Goal: Task Accomplishment & Management: Complete application form

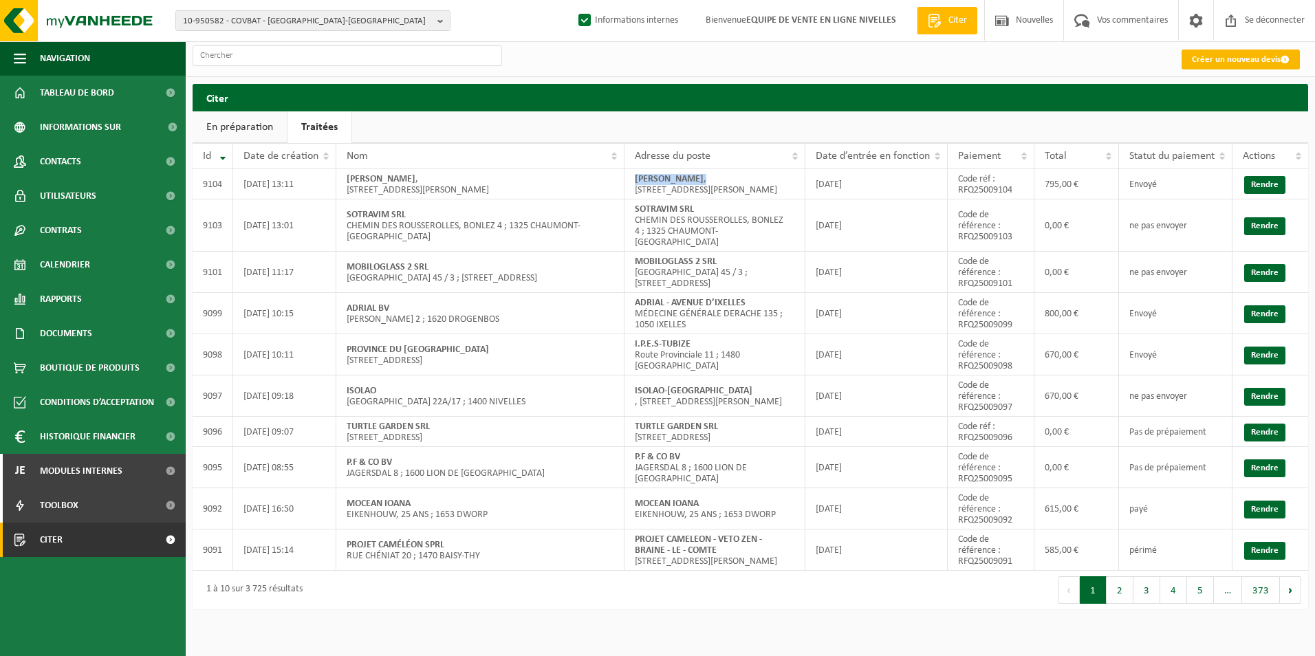
click at [1244, 58] on font "Créer un nouveau devis" at bounding box center [1236, 59] width 89 height 9
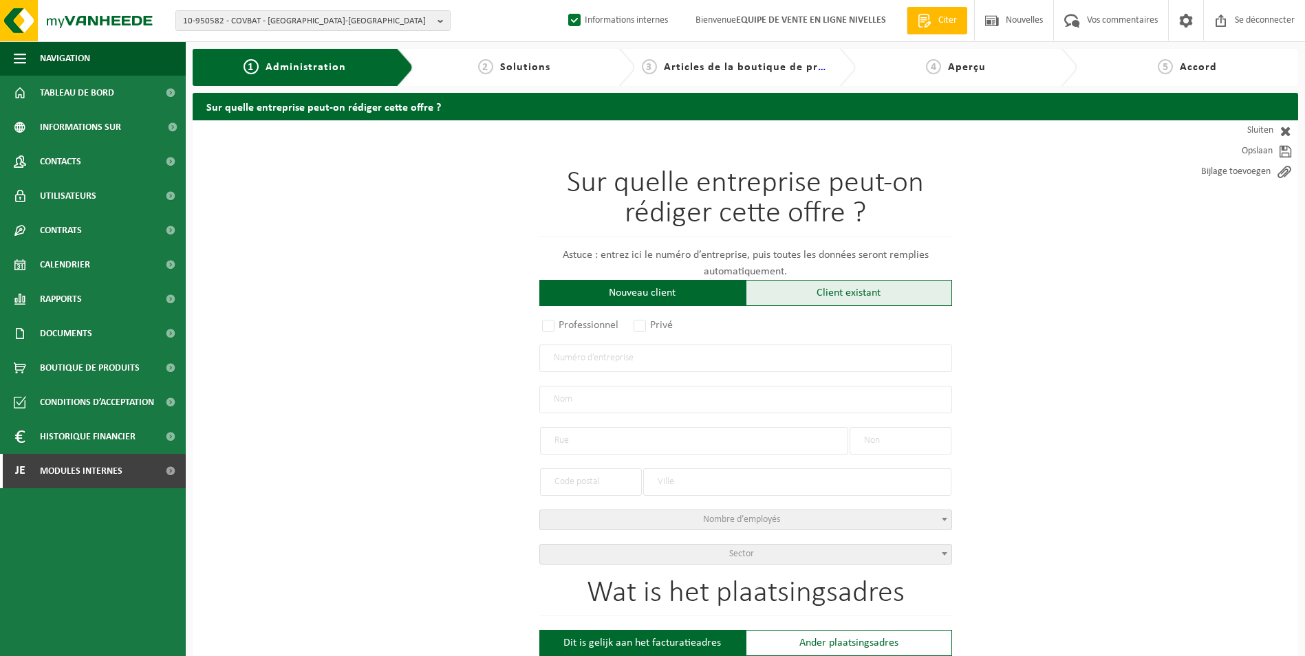
click at [851, 292] on div "Client existant" at bounding box center [848, 293] width 206 height 26
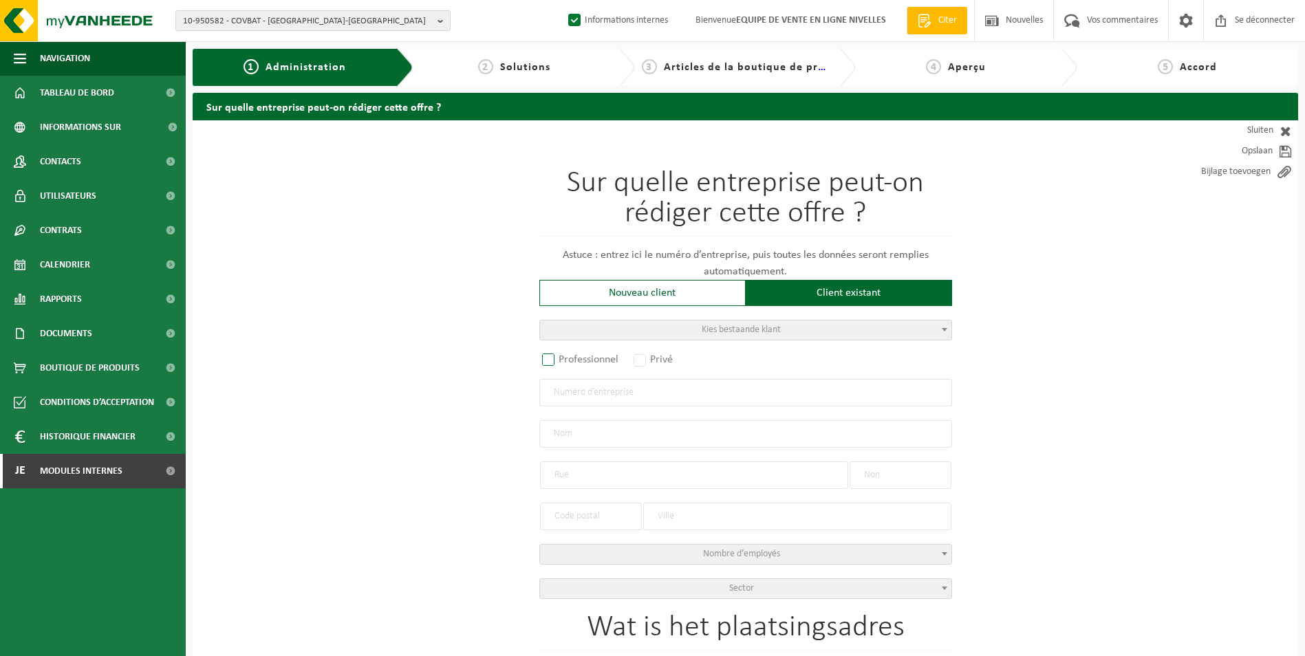
click at [547, 363] on label "Professionnel" at bounding box center [580, 359] width 83 height 19
click at [562, 363] on input "Professionnel" at bounding box center [566, 360] width 9 height 9
radio input "true"
click at [615, 398] on input "text" at bounding box center [745, 393] width 413 height 28
click at [686, 397] on input "text" at bounding box center [745, 393] width 413 height 28
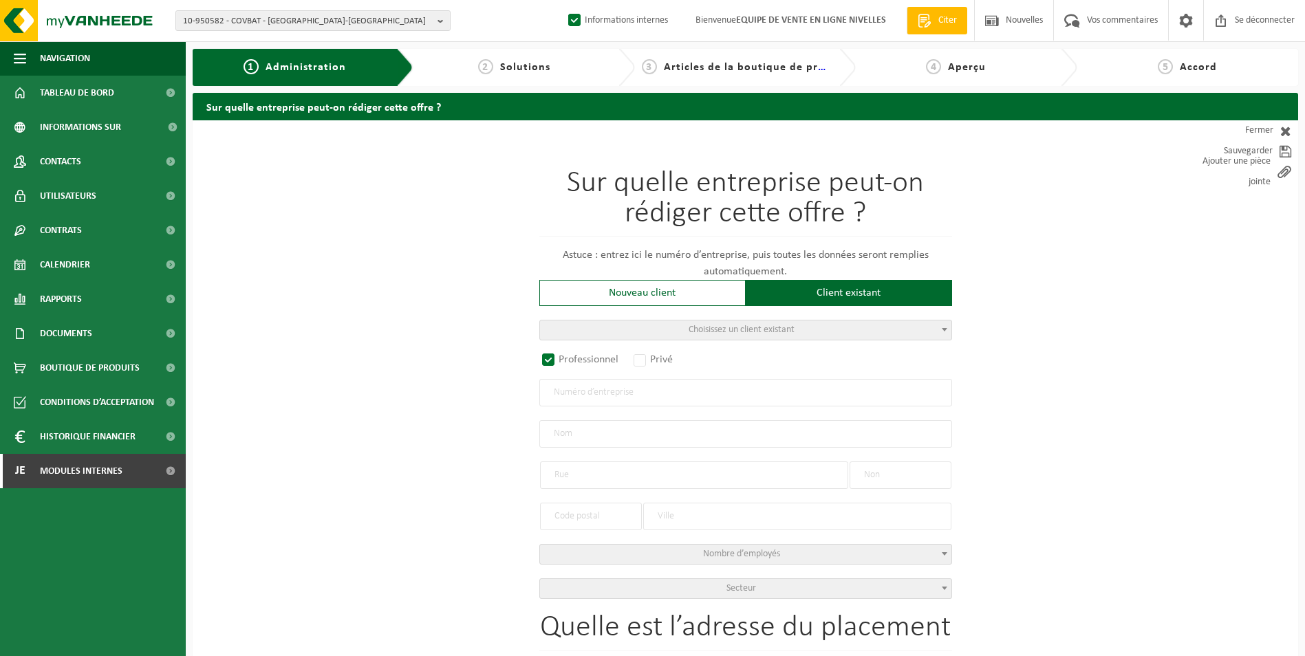
click at [594, 385] on input "text" at bounding box center [745, 393] width 413 height 28
paste input "0695.509.596"
type input "0695.509.596"
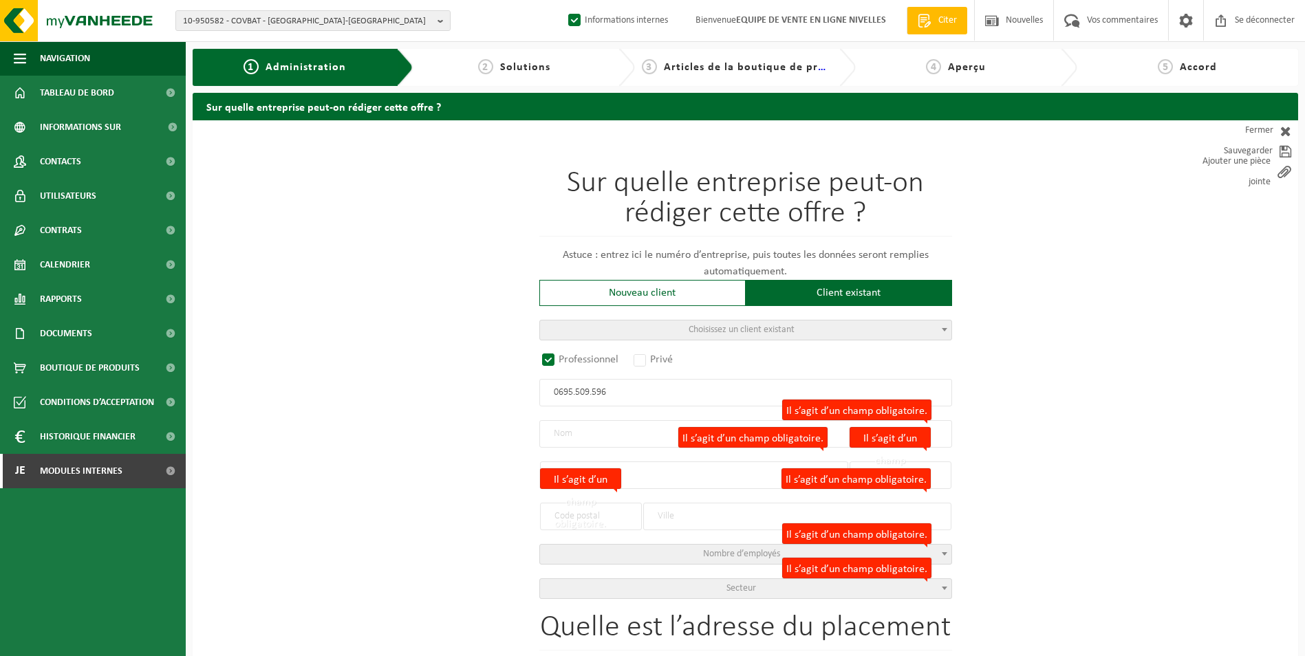
radio input "false"
select select
type input "SIM RENOV BV"
type input "HEIDEBROEK"
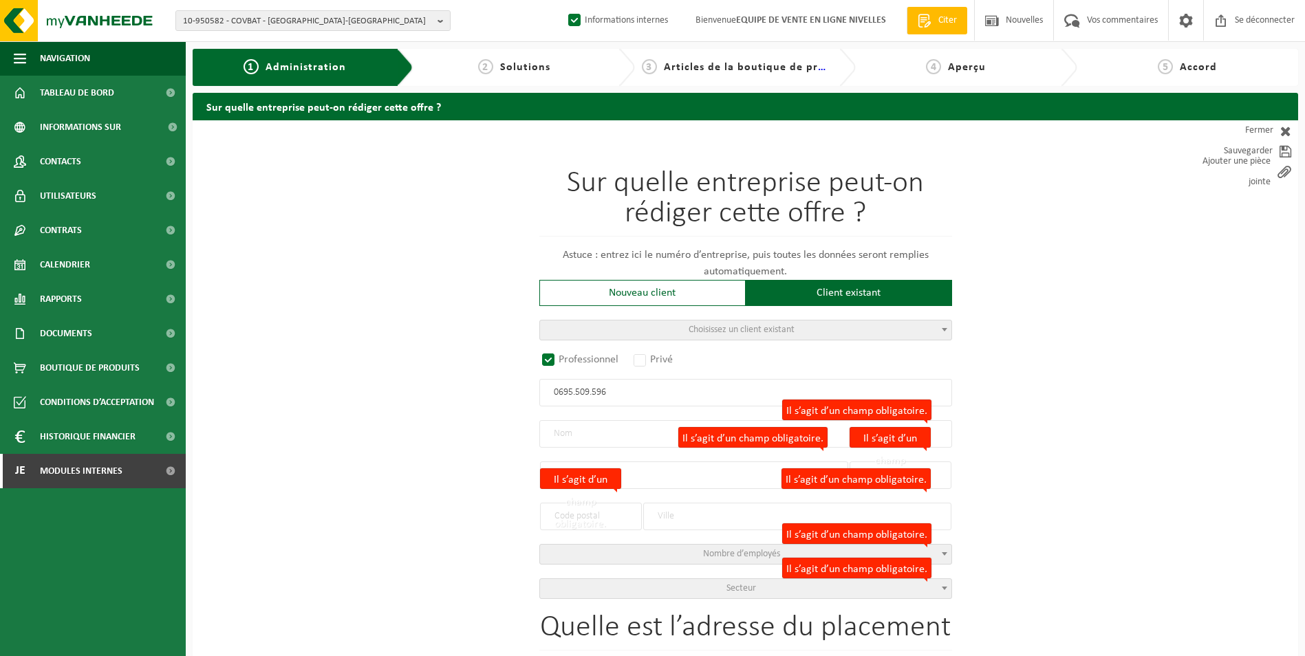
type input "20"
type input "1652"
type input "BEERSEL"
type input "2275850226"
radio input "true"
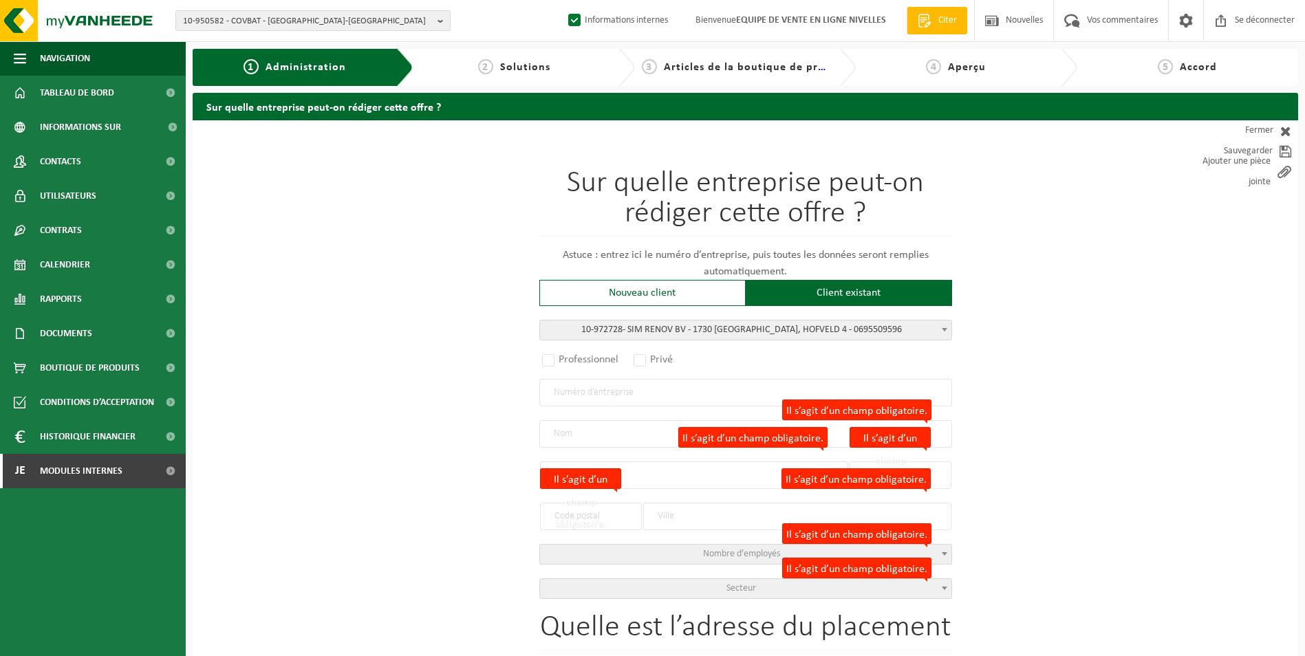
select select "156572"
type input "0695.509.596"
type input "SIM RENOV BV"
type input "HOFVELD"
type input "4"
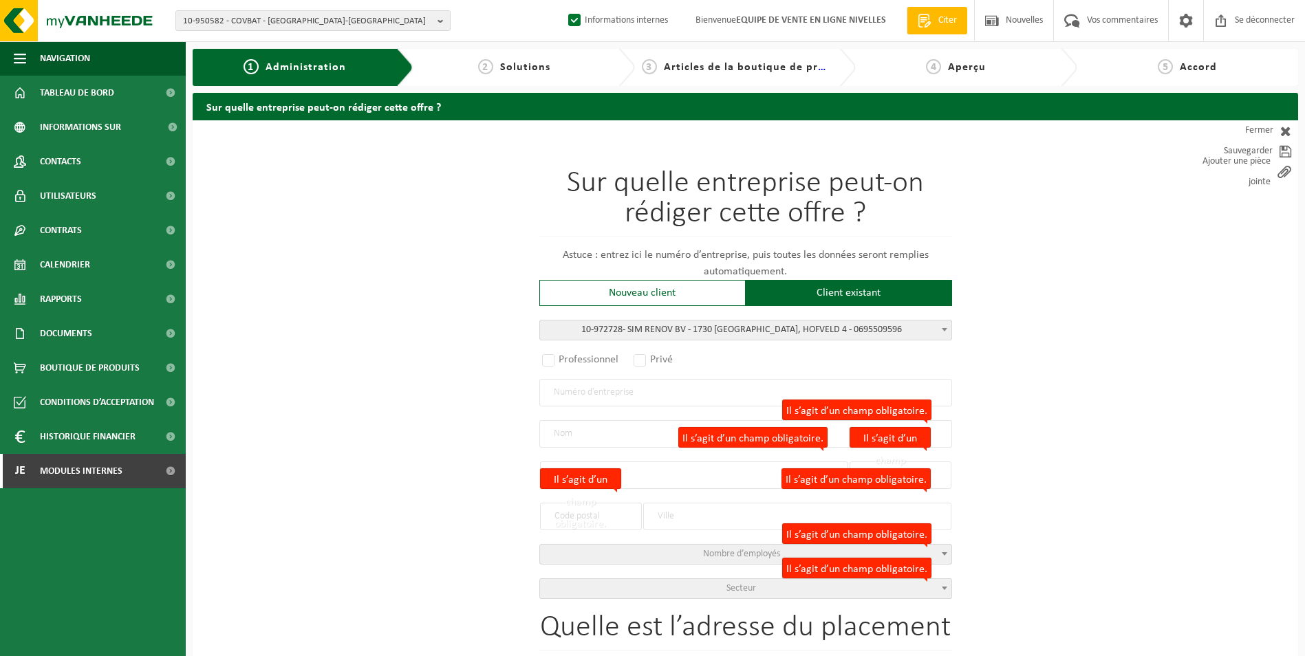
type input "1730"
type input "ASSE"
type input "HOFVELD"
type input "4"
type input "1730"
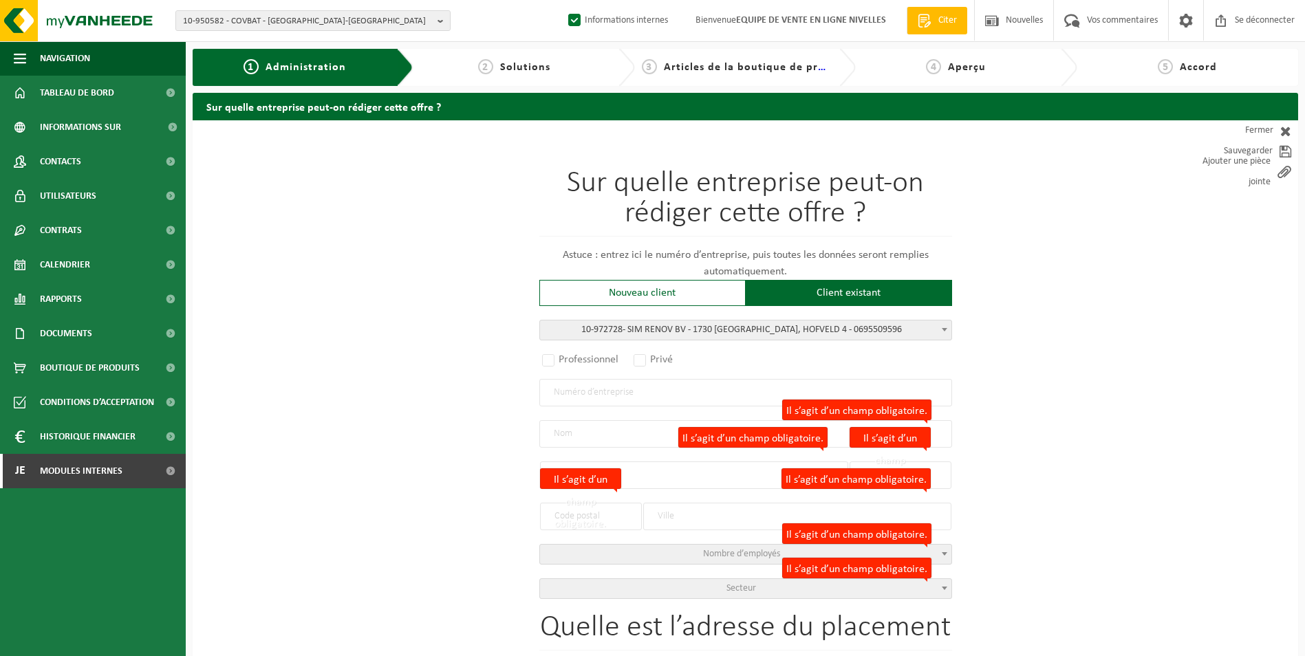
type input "ASSE"
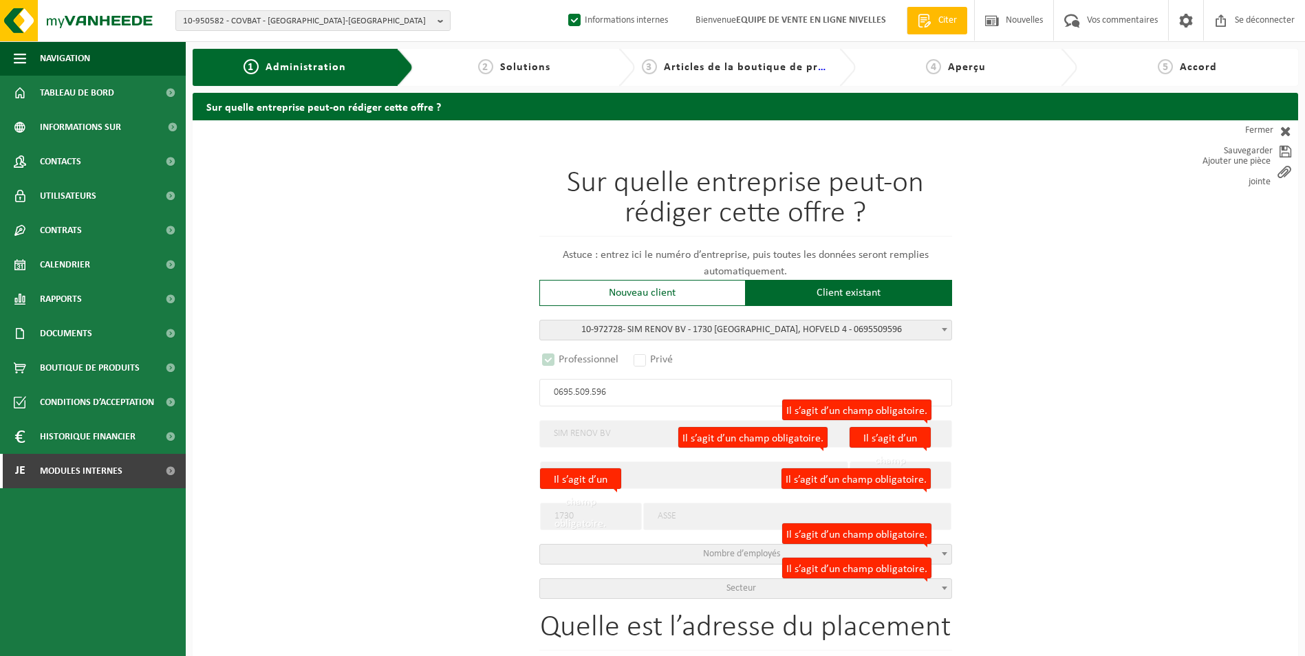
select select "D"
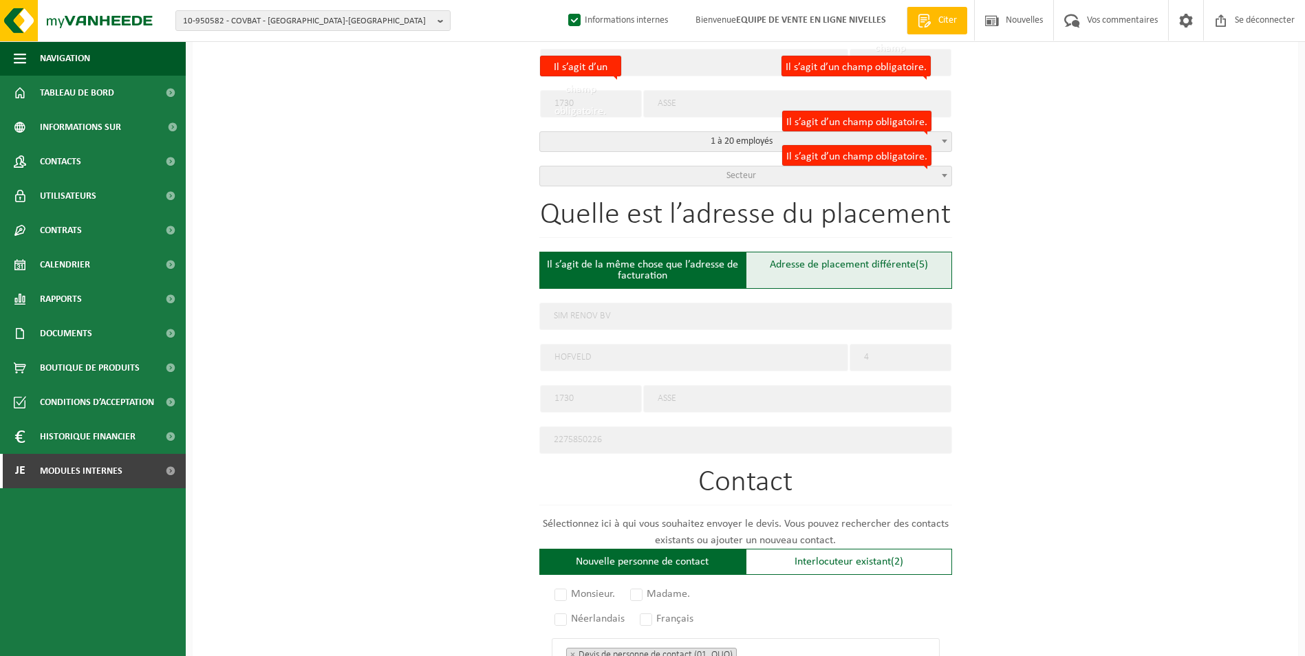
click at [816, 273] on div "Adresse de placement différente (5)" at bounding box center [848, 270] width 206 height 37
type input "Werf -"
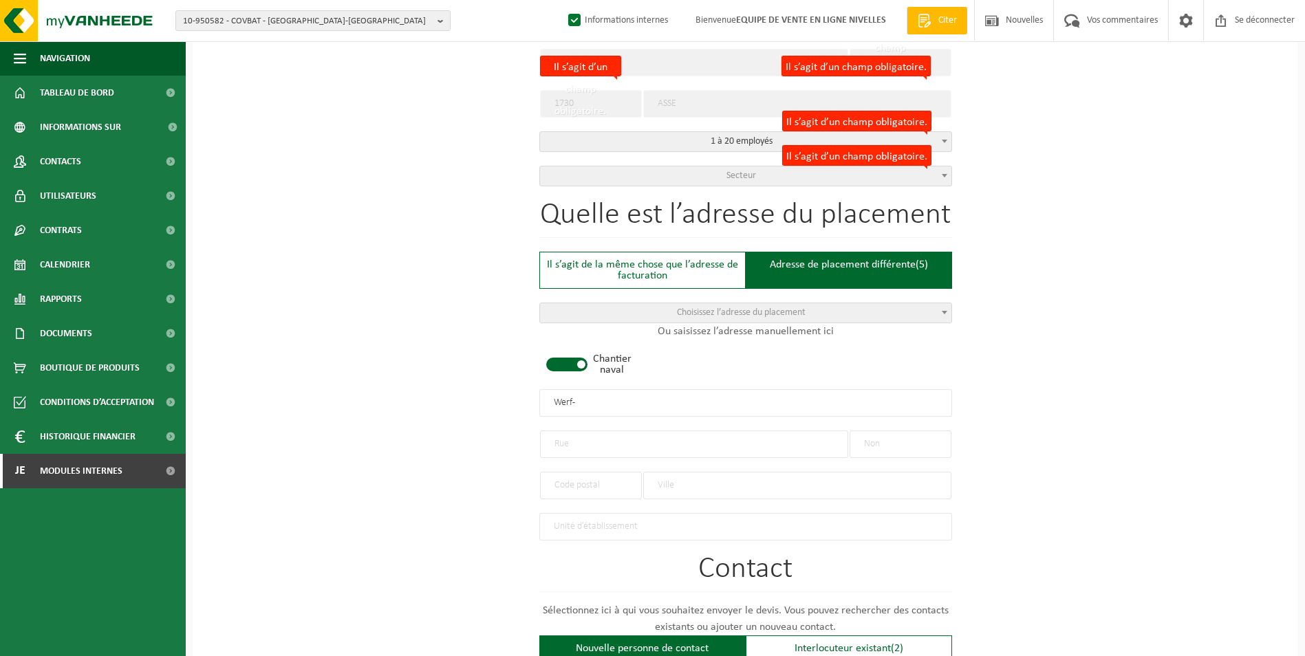
click at [561, 358] on span at bounding box center [566, 365] width 41 height 14
click at [602, 448] on input "text" at bounding box center [694, 445] width 308 height 28
type input "r"
type input "AVENUE MARECHALLE NEY"
click at [900, 445] on input "text" at bounding box center [900, 445] width 102 height 28
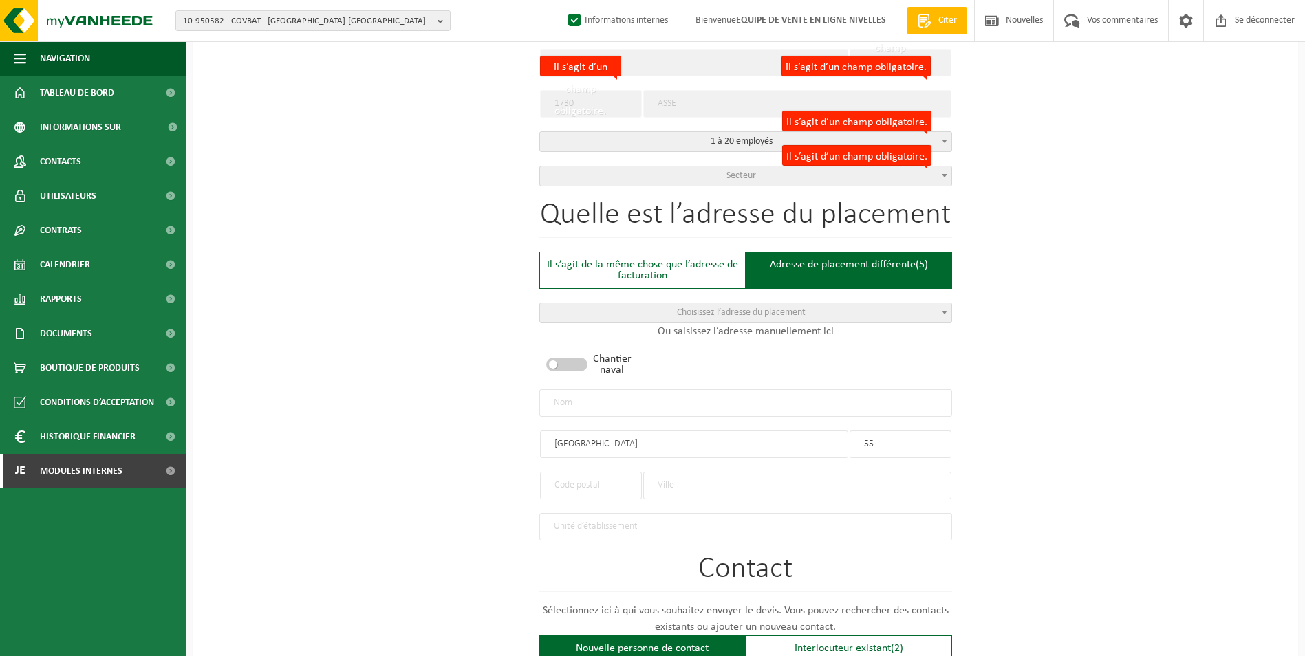
type input "55"
click at [609, 472] on input "text" at bounding box center [591, 486] width 102 height 28
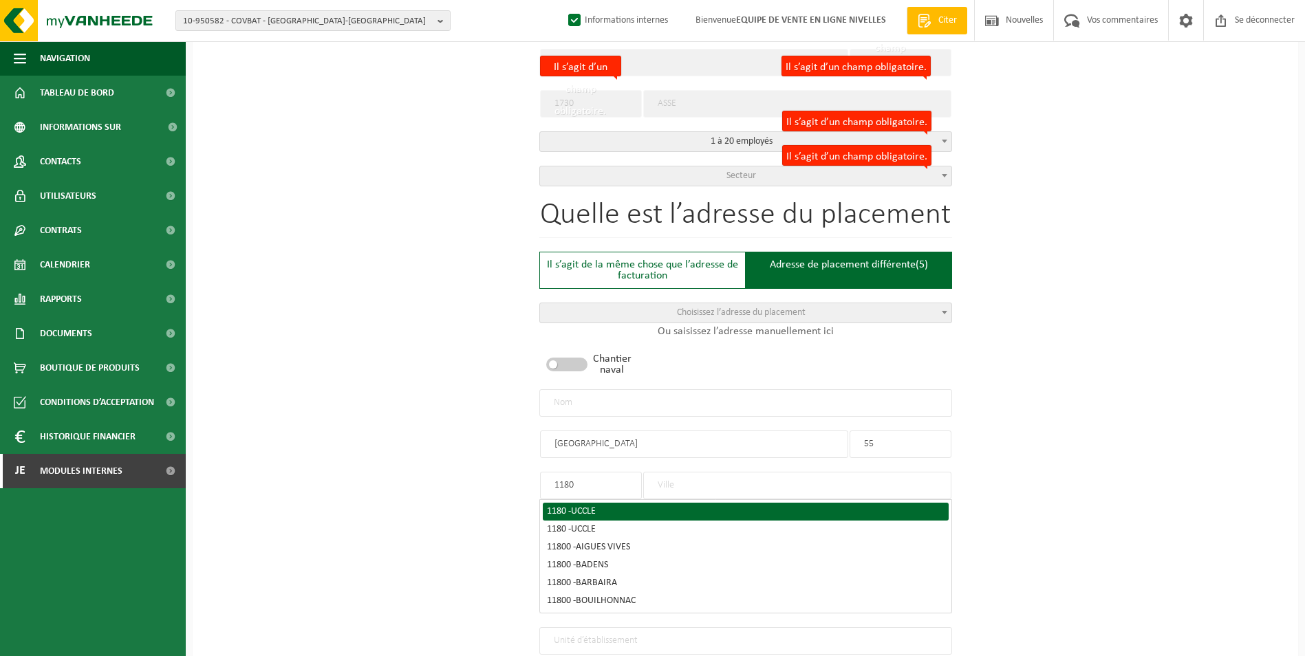
type input "1180"
click at [610, 507] on div "1180 - UCCLE" at bounding box center [745, 512] width 397 height 10
type input "UCCLE"
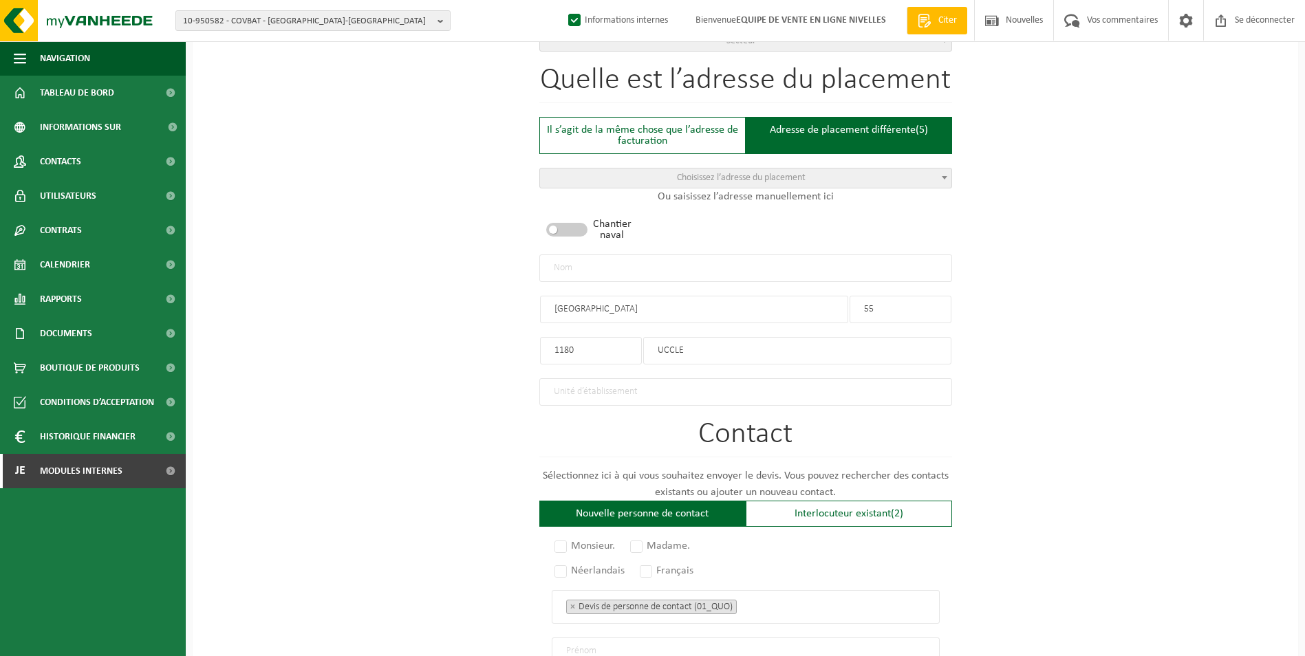
scroll to position [825, 0]
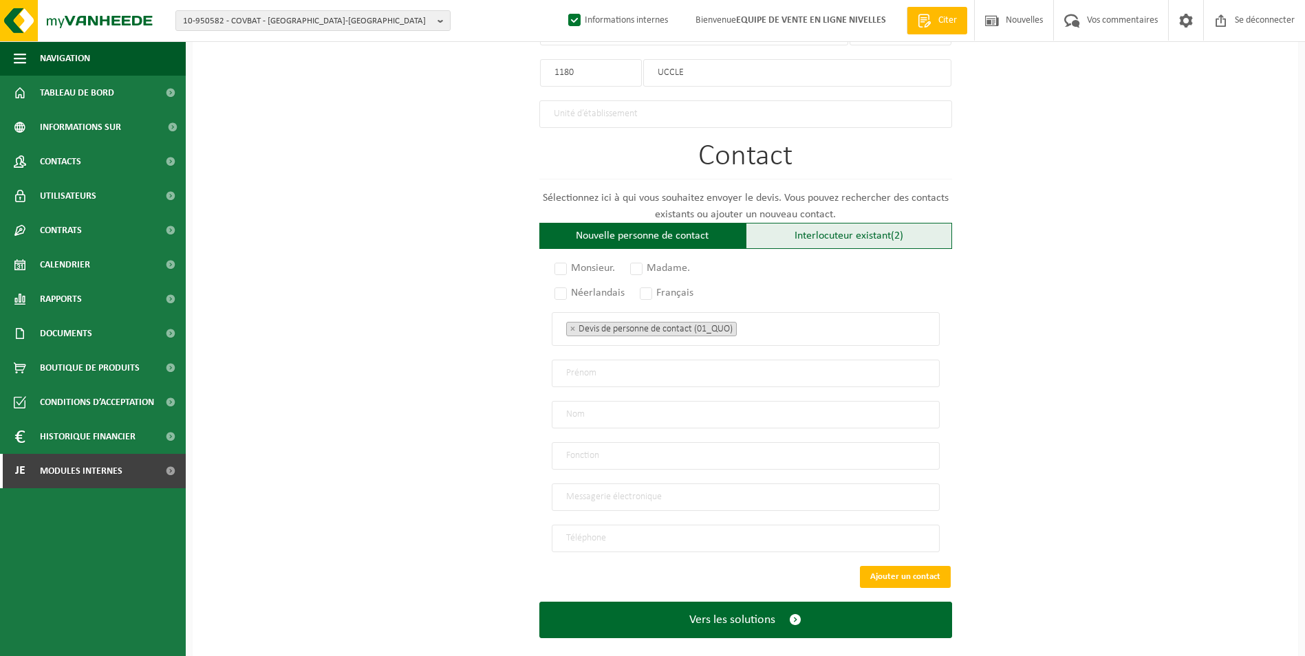
click at [805, 234] on font "Interlocuteur existant" at bounding box center [842, 235] width 96 height 11
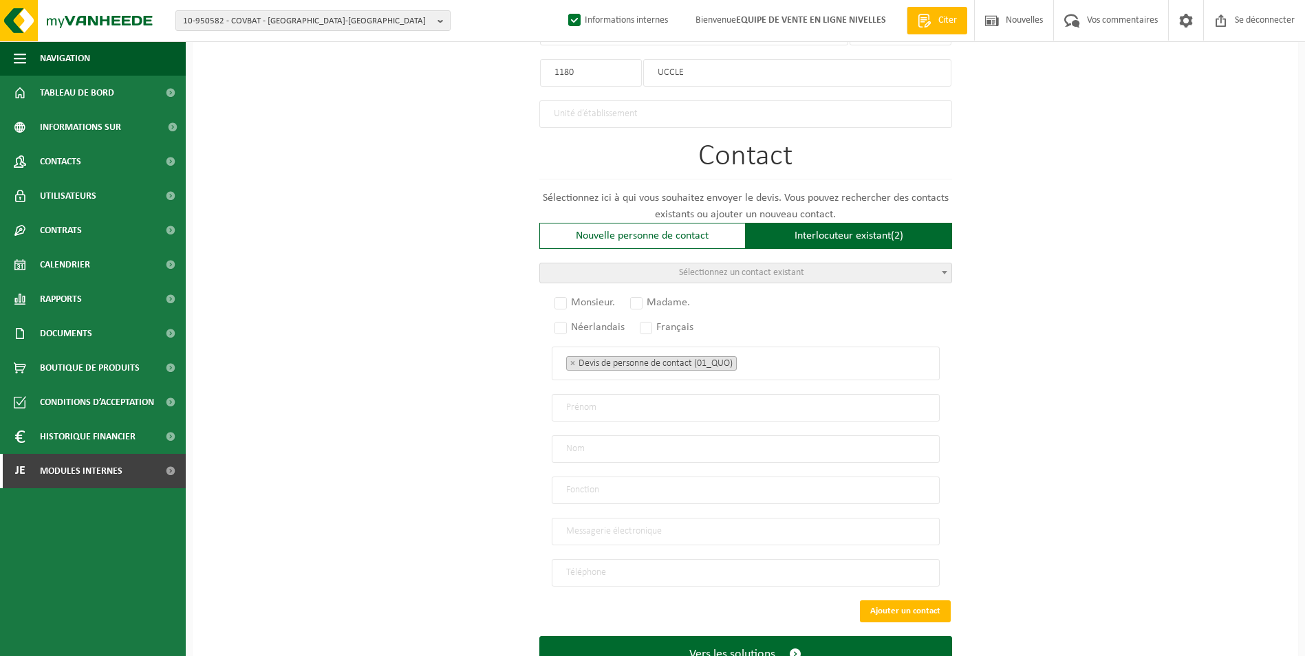
click at [775, 268] on span "Sélectionnez un contact existant" at bounding box center [741, 273] width 125 height 10
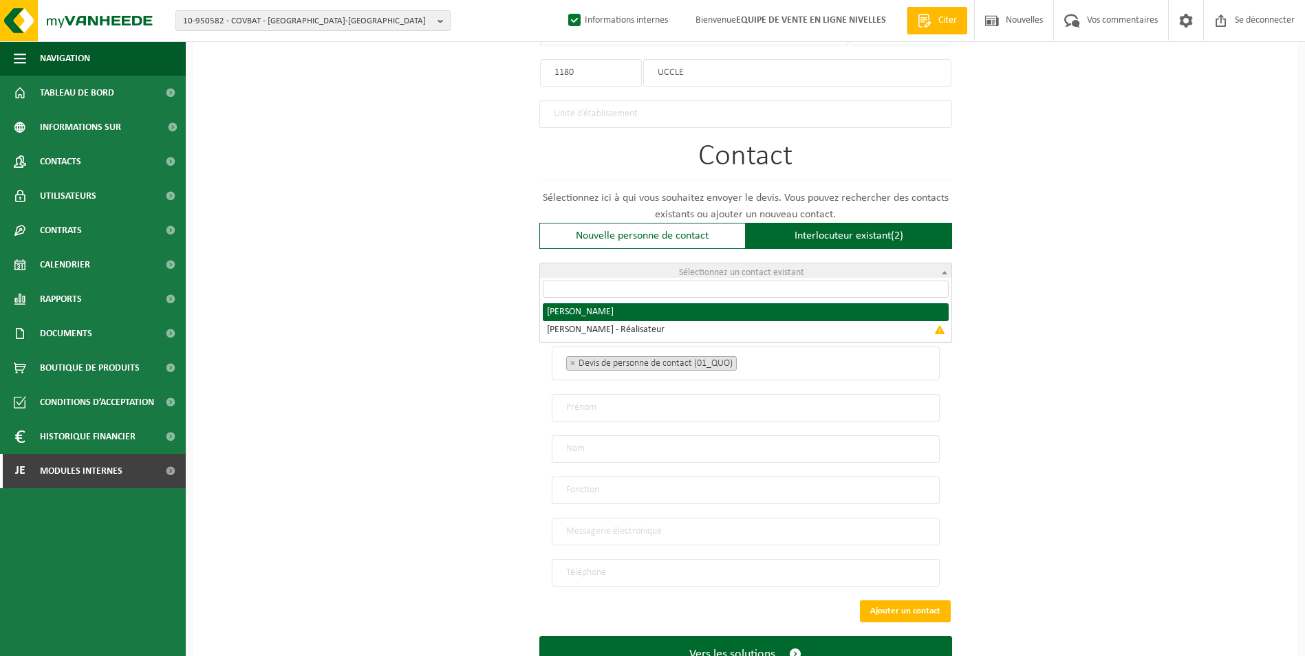
radio input "true"
select select "{"code":"10-972729","firstname":"SERGIU","surname":"MOLDOVANU","gender":"Unknow…"
type input "SERGIU"
type input "MOLDOVANU"
type input "simrenovbe@gmail.com"
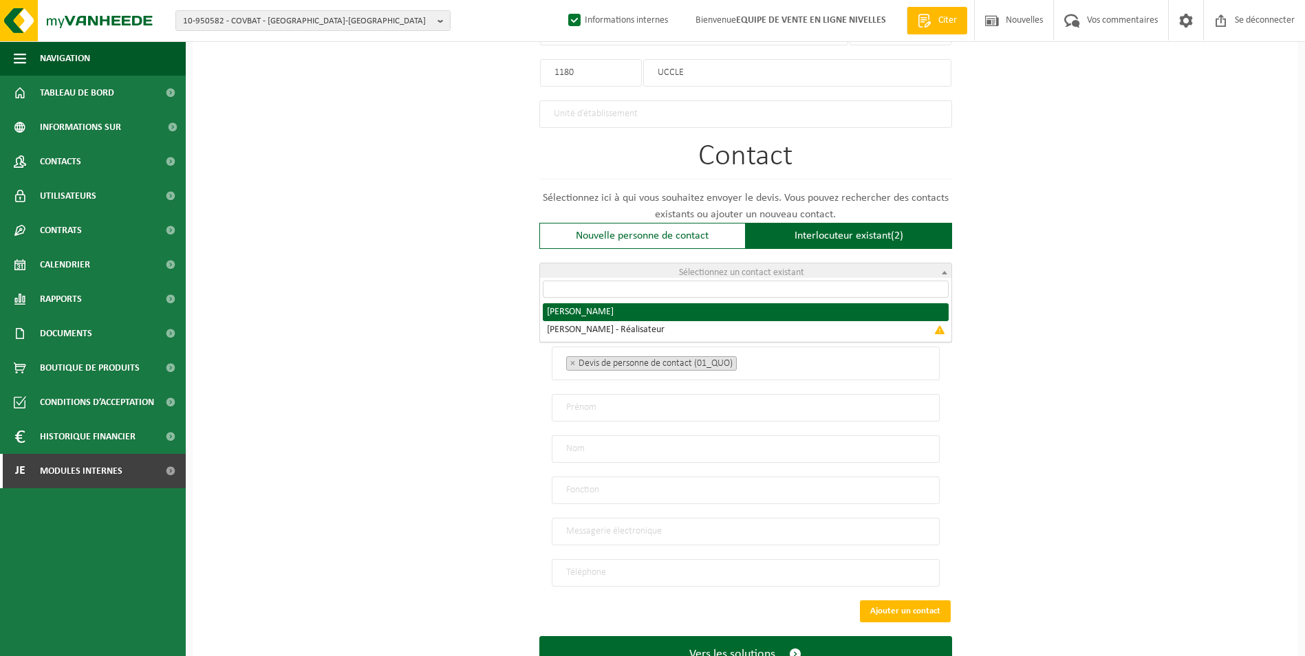
type input "0493357698"
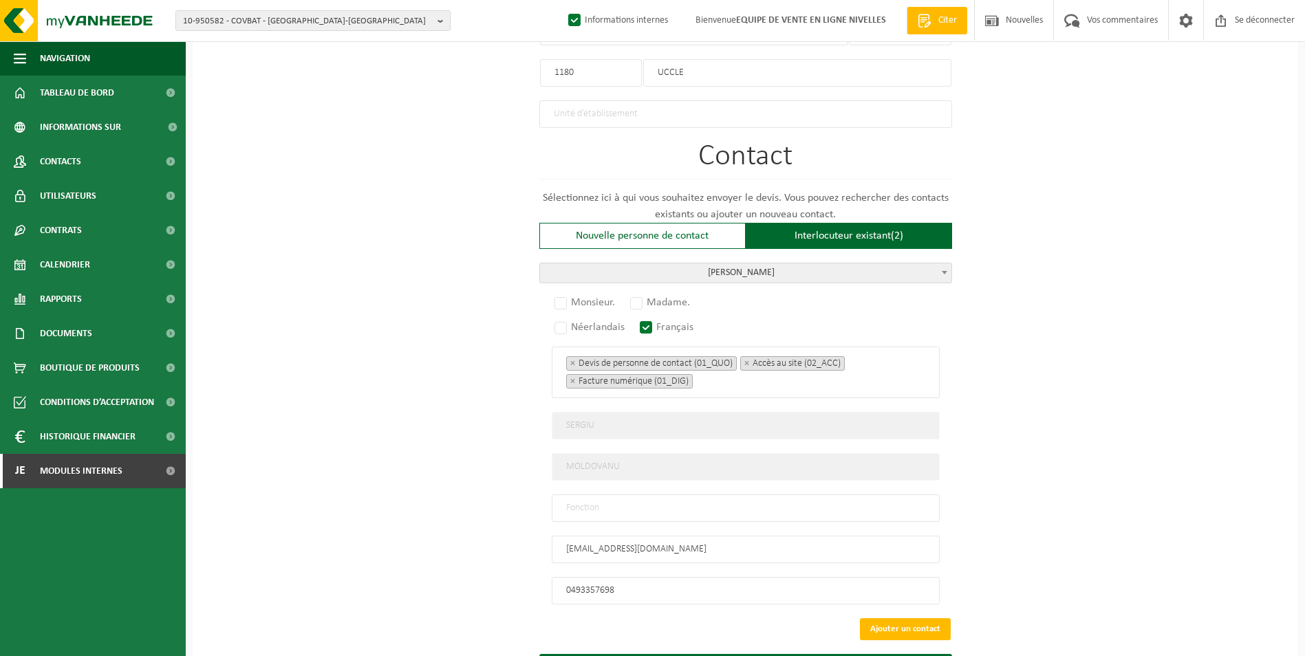
click at [841, 500] on input "text" at bounding box center [746, 508] width 388 height 28
type input "CONTACT"
click at [564, 297] on label "Monsieur." at bounding box center [585, 302] width 67 height 19
radio input "true"
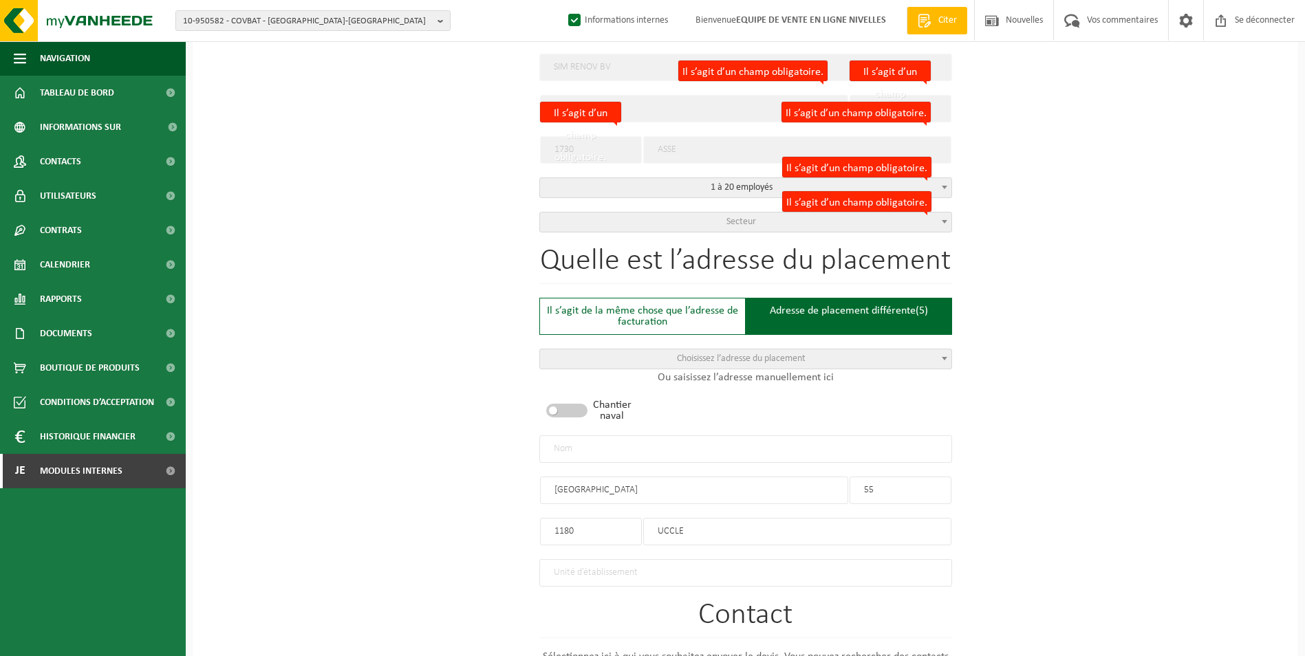
scroll to position [344, 0]
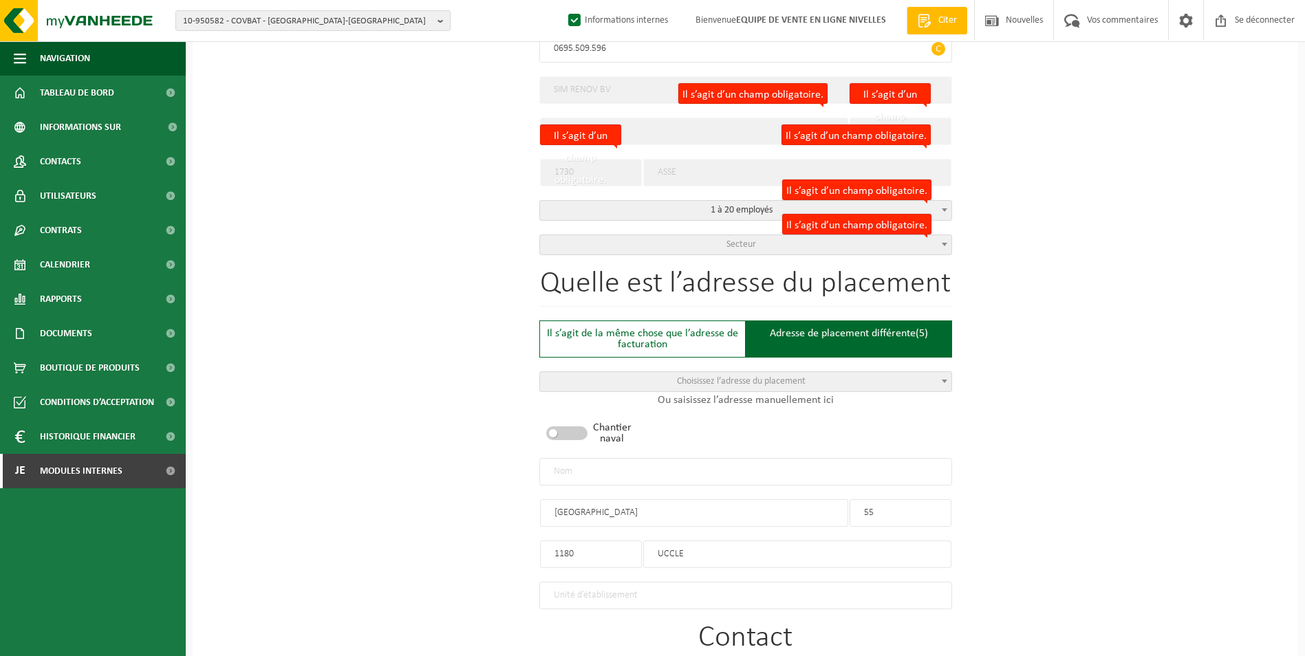
click at [666, 235] on span "Secteur" at bounding box center [745, 244] width 411 height 19
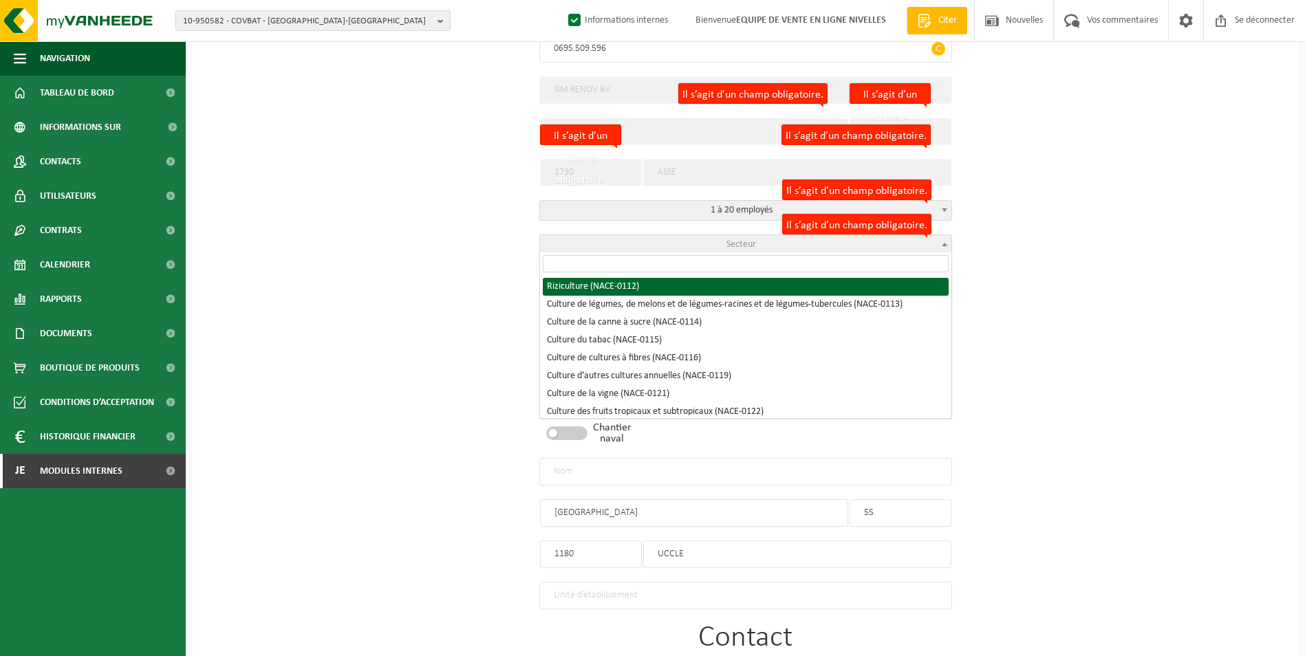
click at [605, 263] on input "search" at bounding box center [746, 263] width 406 height 17
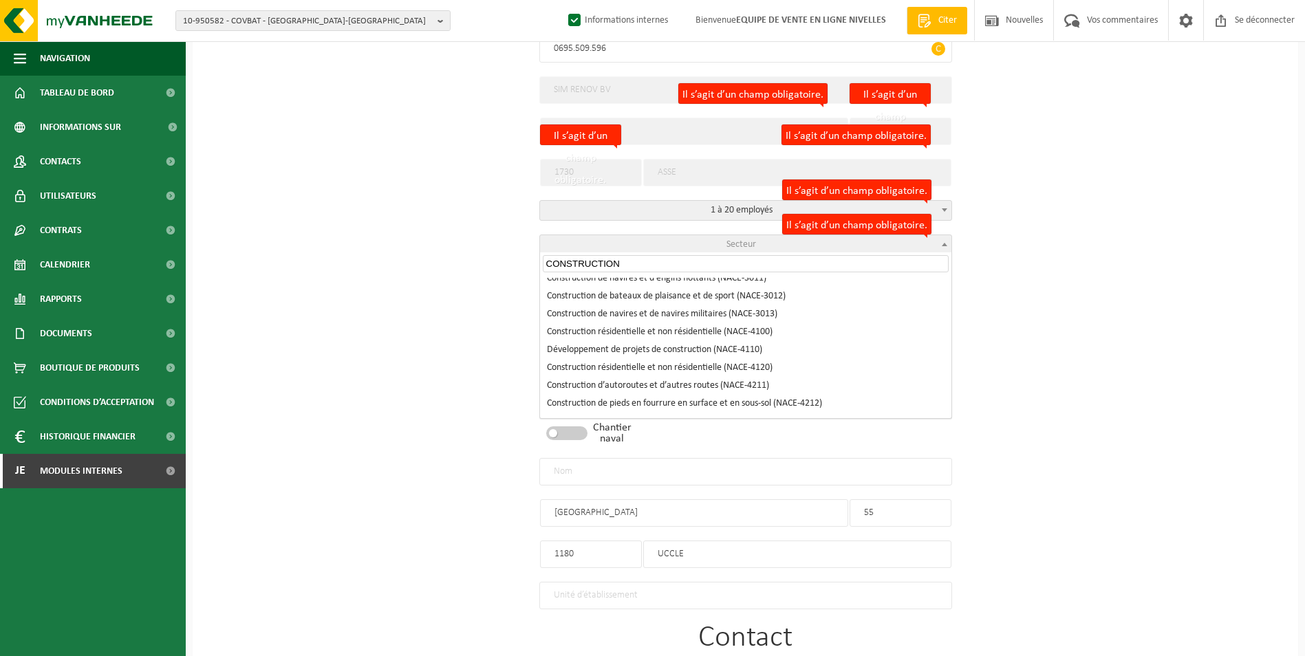
scroll to position [138, 0]
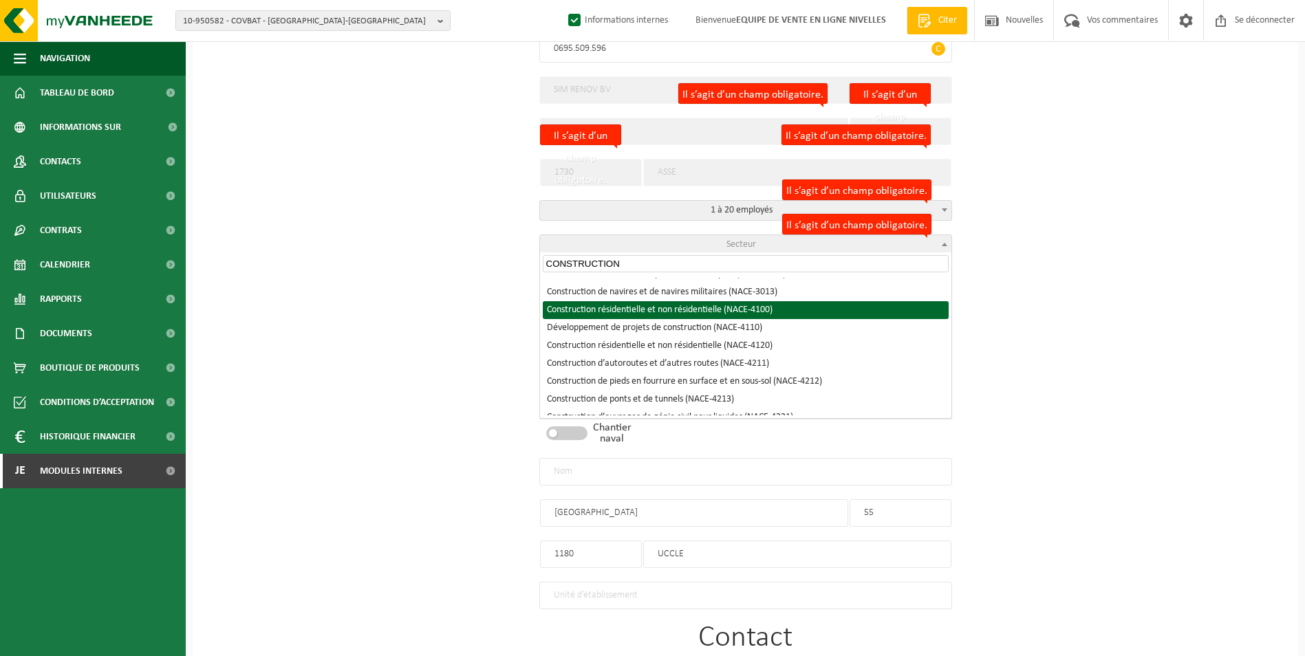
type input "CONSTRUCTION"
select select "NACE_4100"
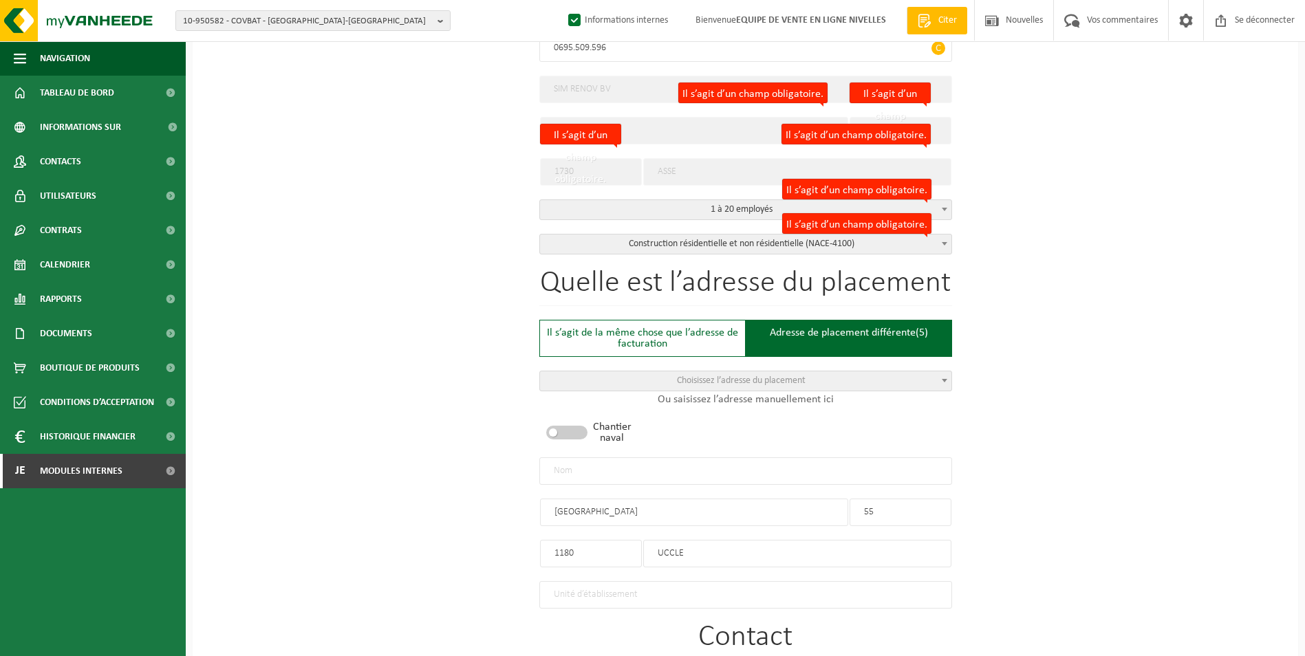
scroll to position [344, 0]
click at [695, 479] on input "text" at bounding box center [745, 472] width 413 height 28
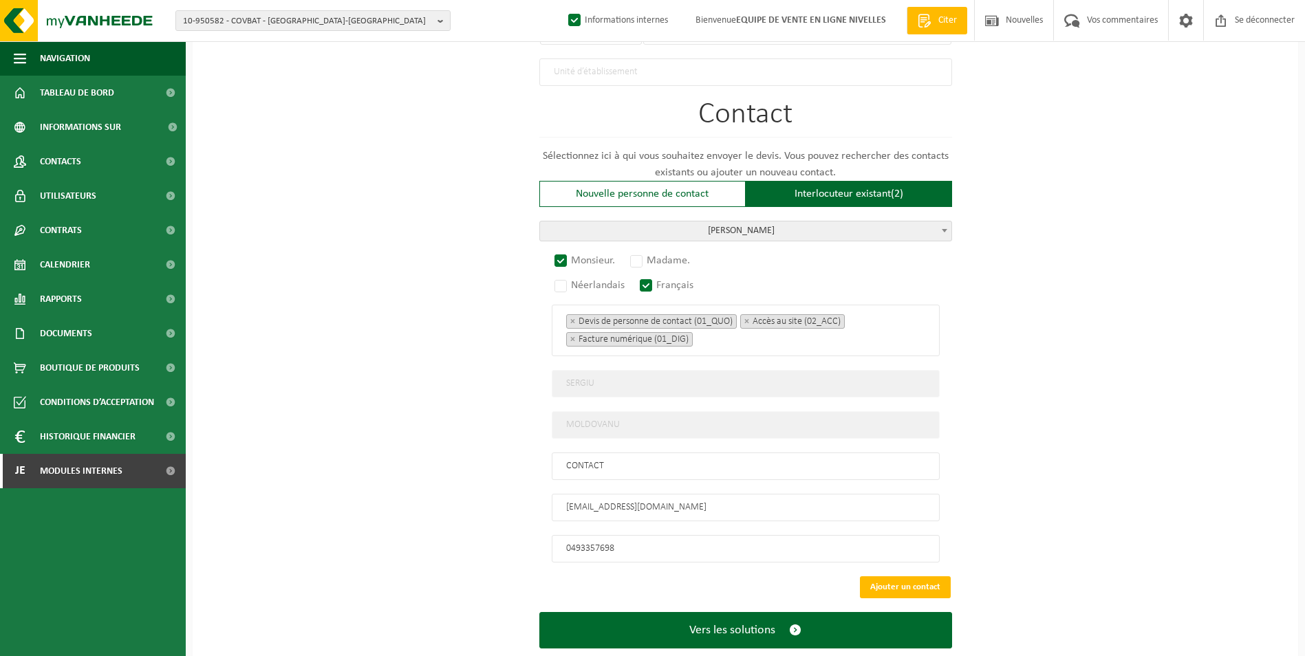
scroll to position [891, 0]
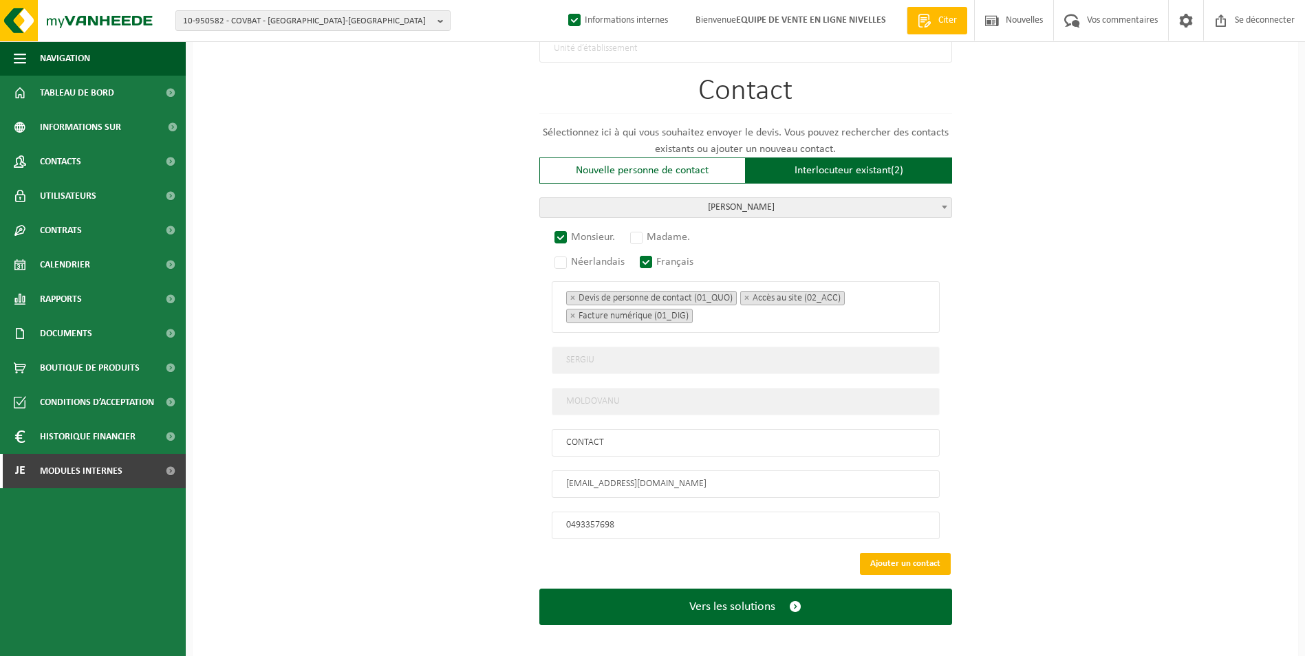
type input "SIM RENOV-UCCLE"
click at [880, 556] on button "Ajouter un contact" at bounding box center [905, 564] width 91 height 22
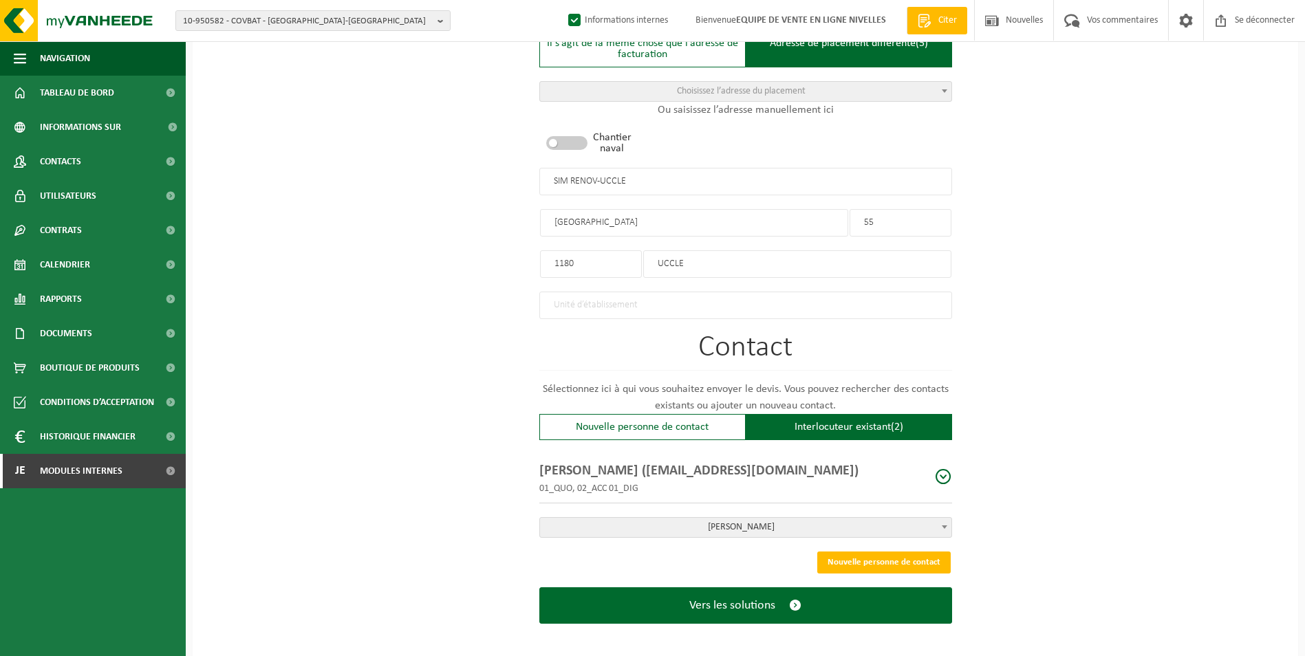
scroll to position [637, 0]
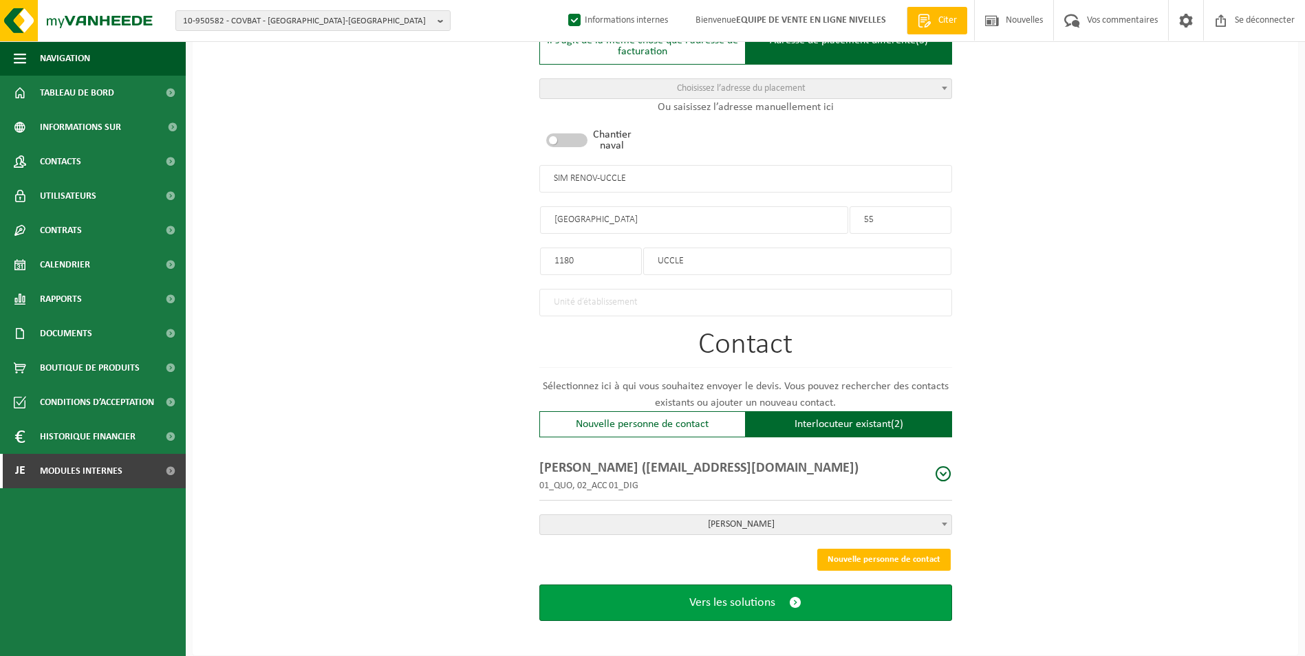
click at [704, 600] on span "Vers les solutions" at bounding box center [732, 603] width 86 height 14
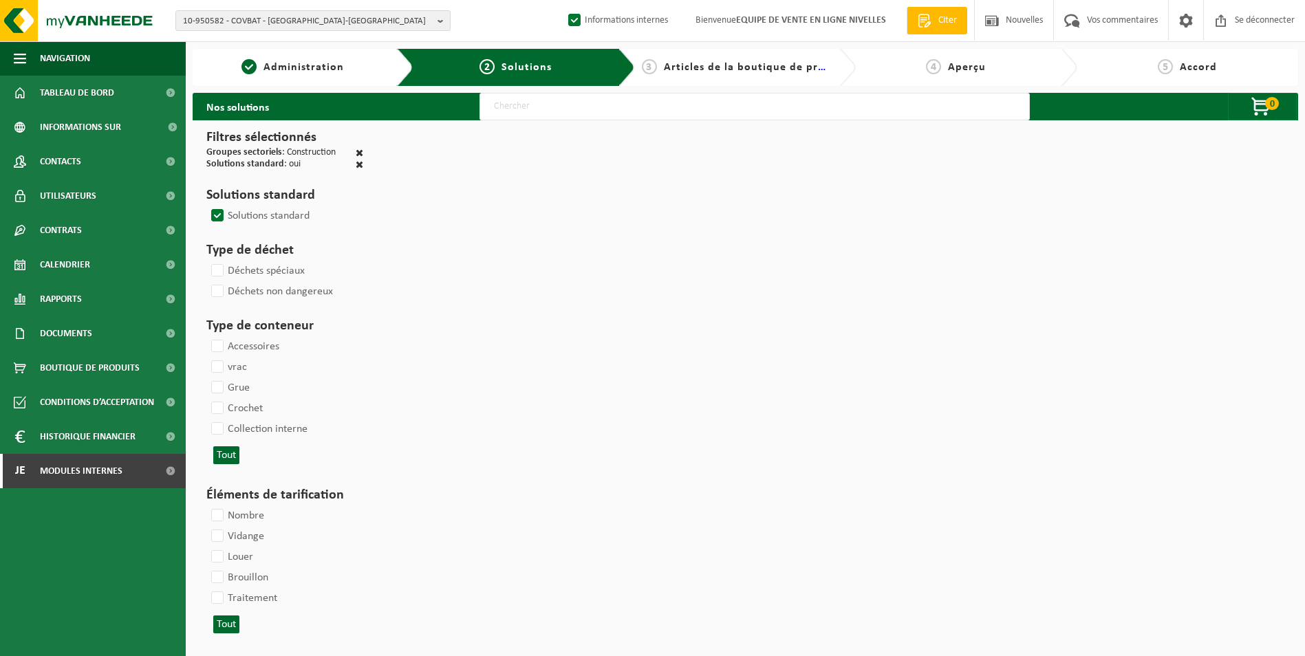
select select
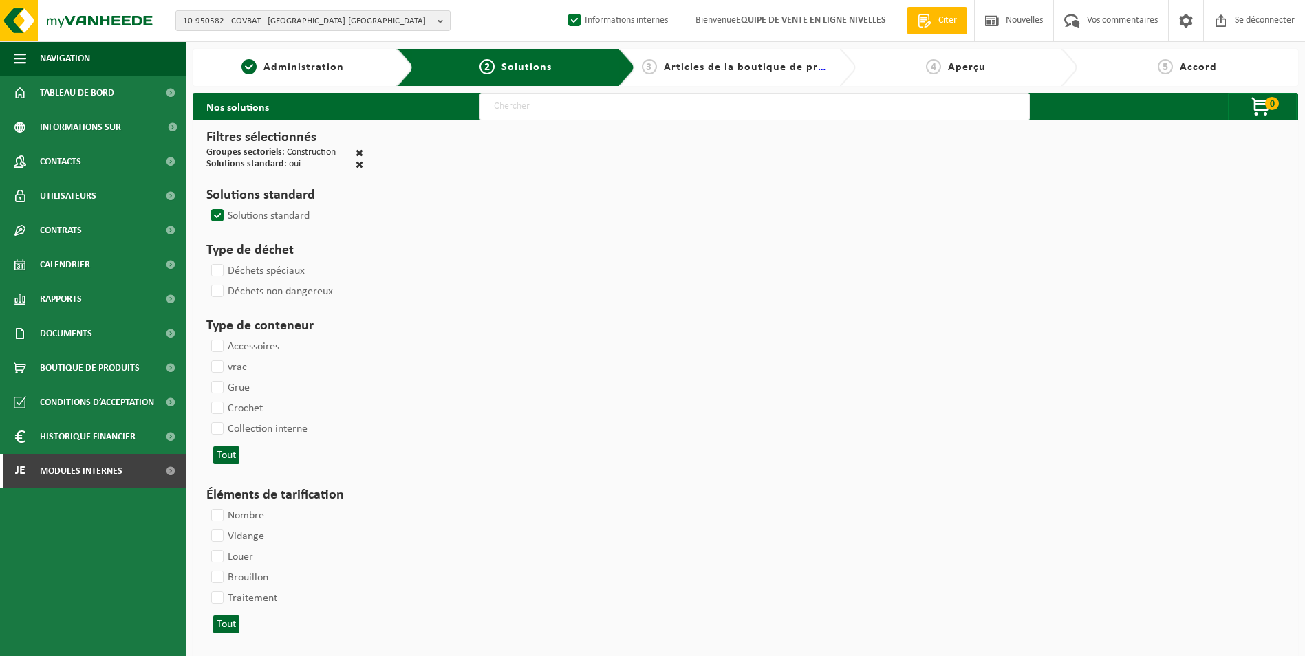
select select
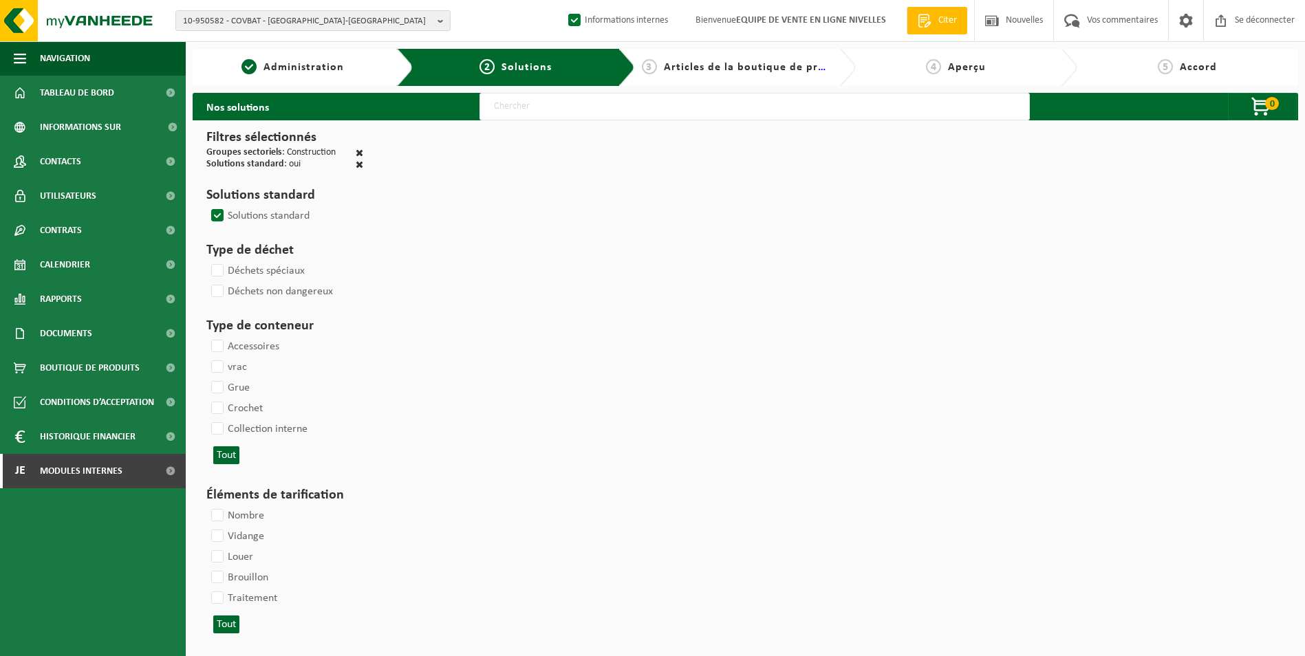
select select
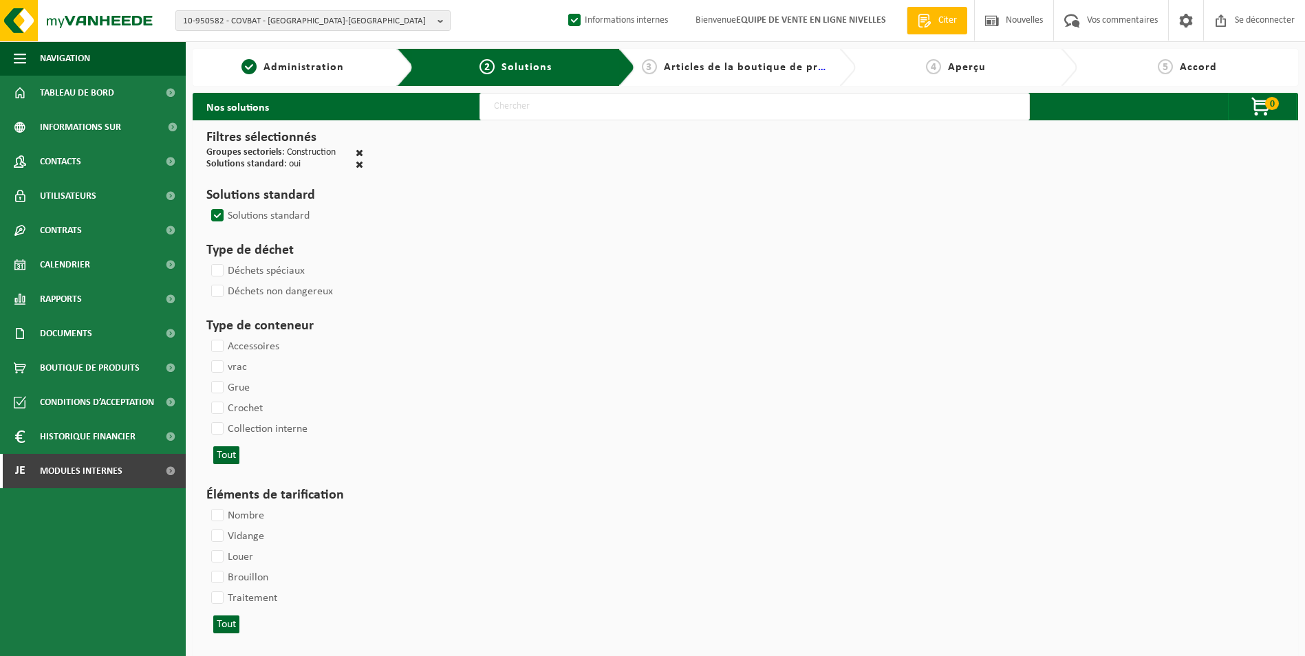
select select
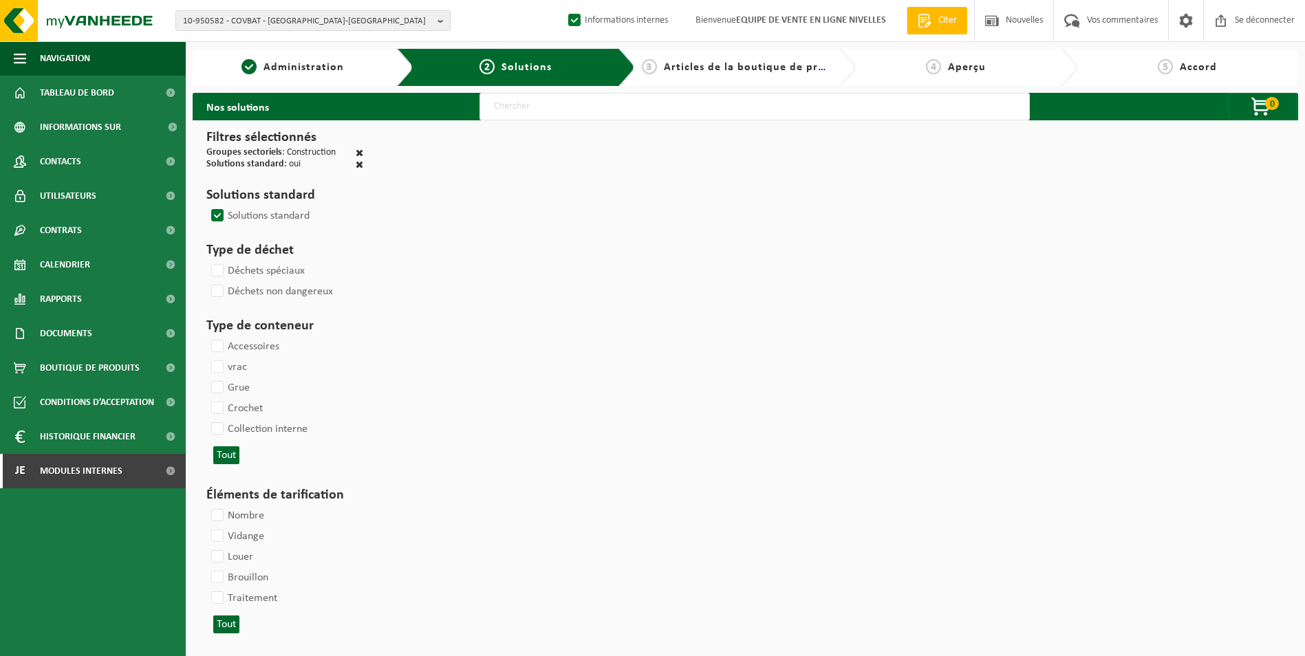
select select
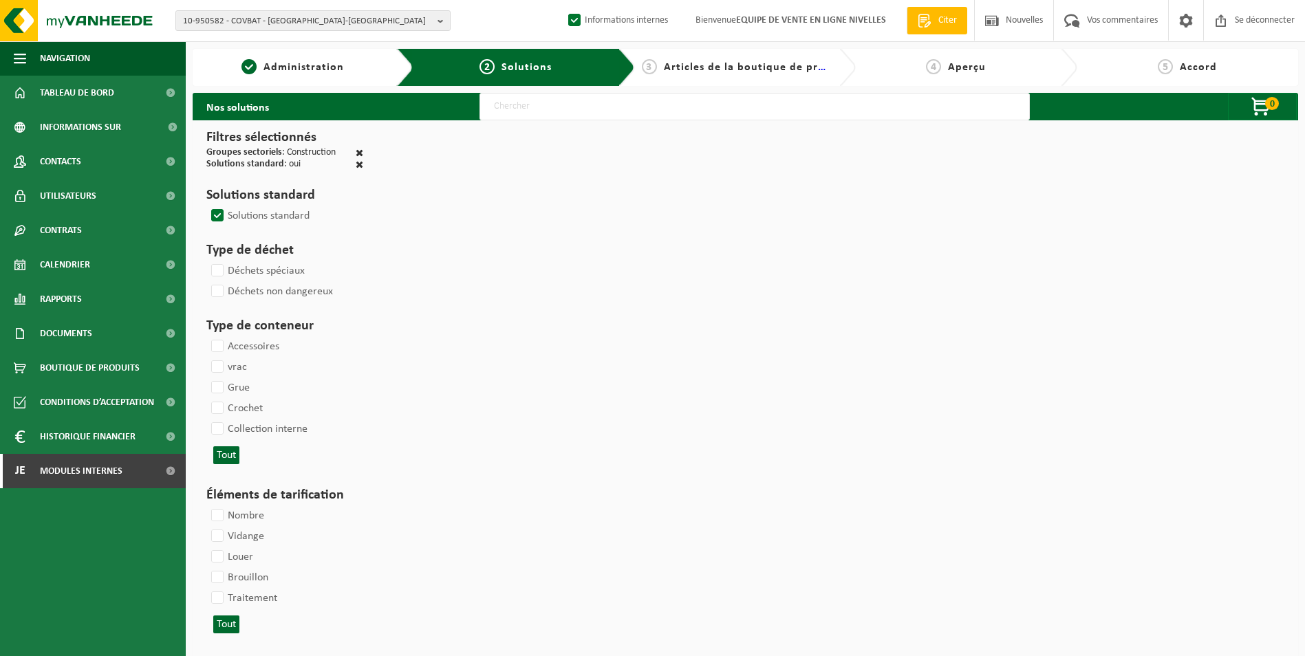
select select
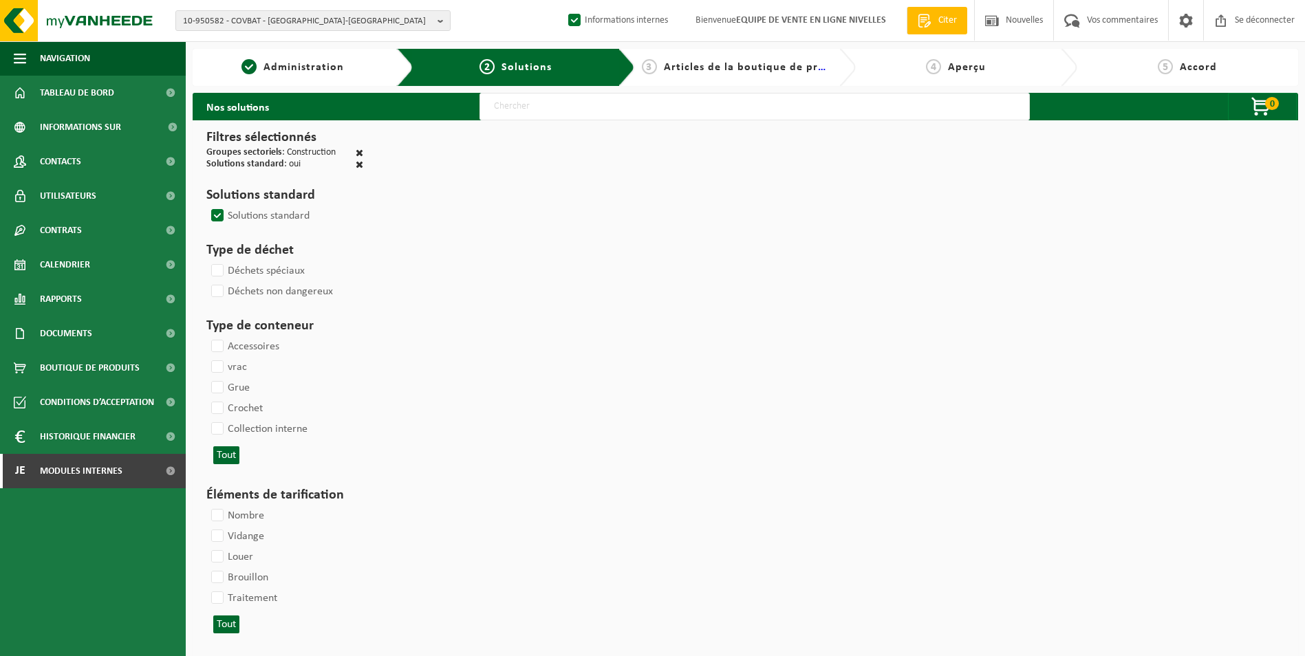
select select
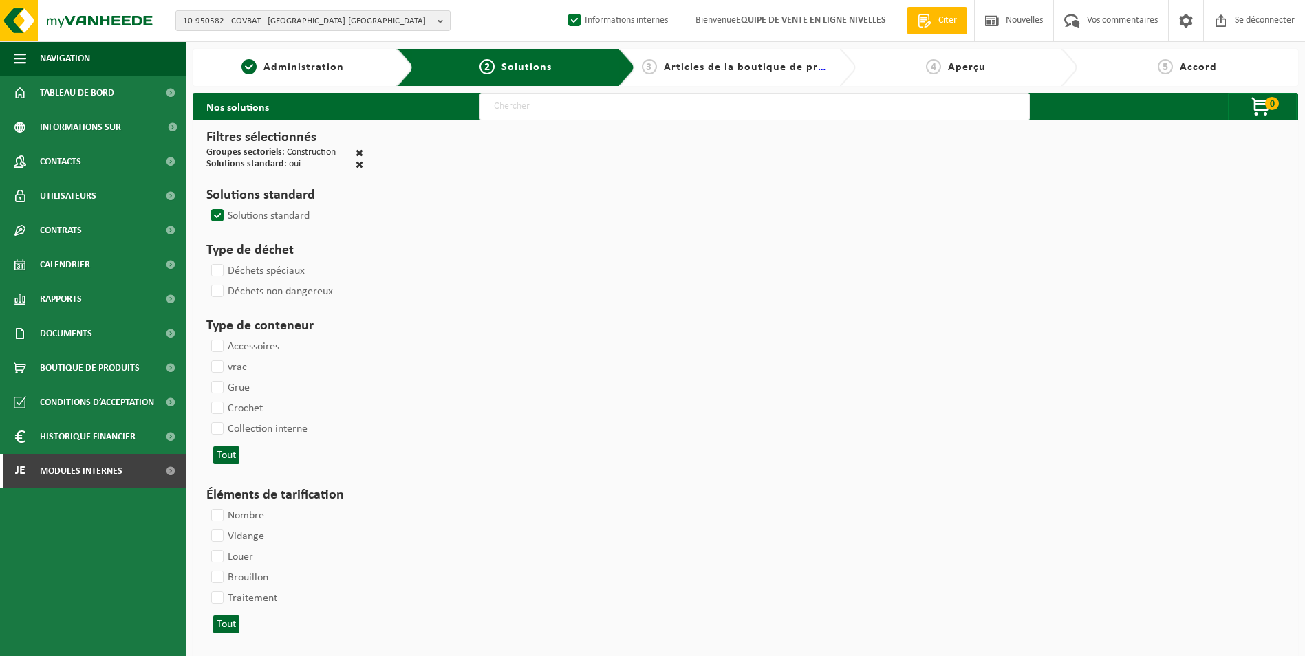
select select
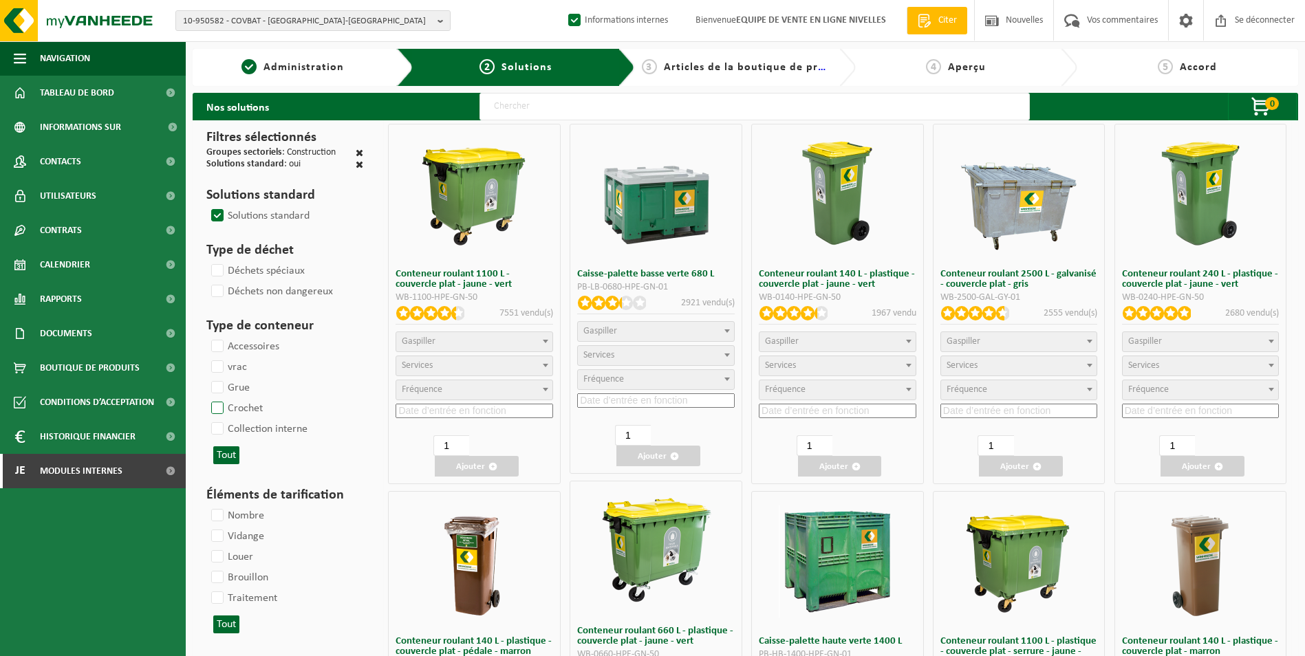
click at [222, 404] on label "Crochet" at bounding box center [235, 408] width 54 height 21
click at [206, 398] on input "Crochet" at bounding box center [206, 397] width 1 height 1
checkbox input "true"
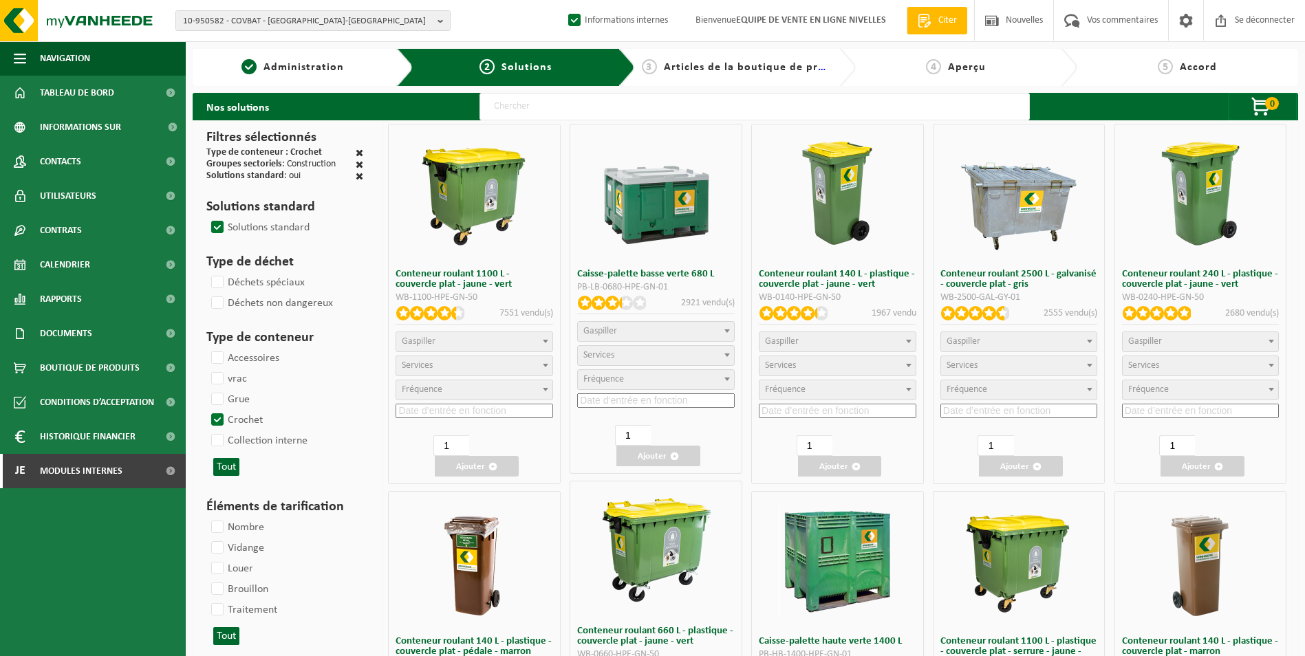
select select
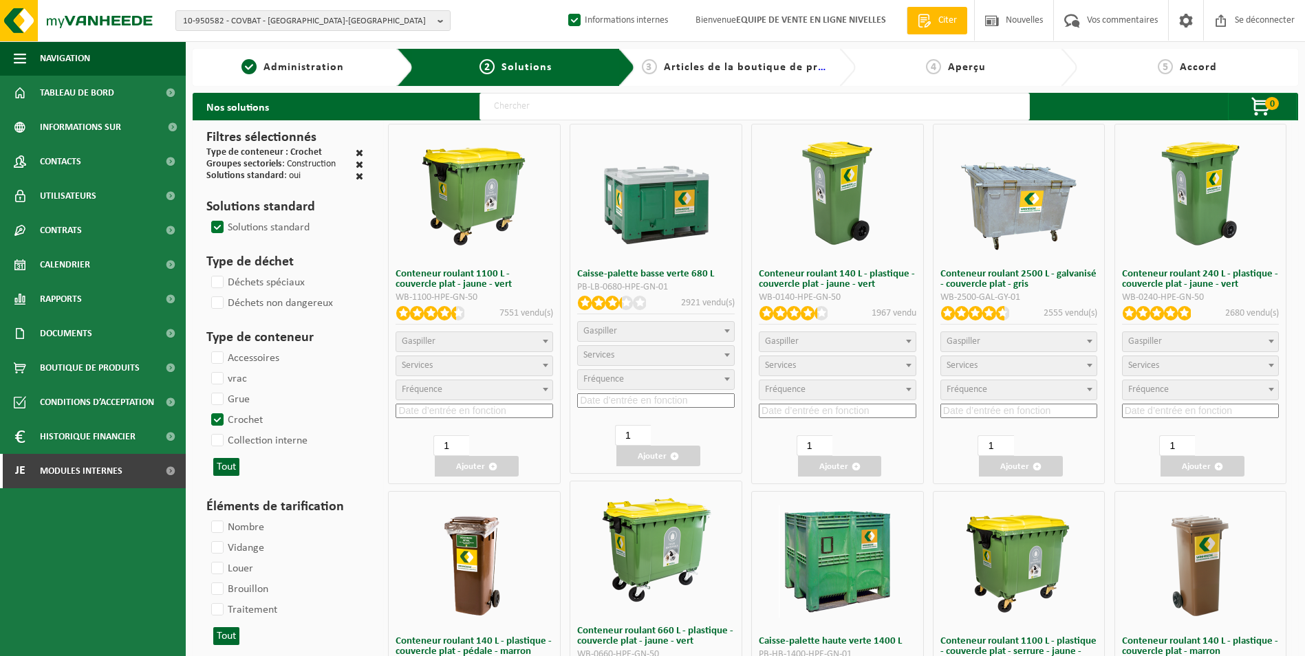
select select
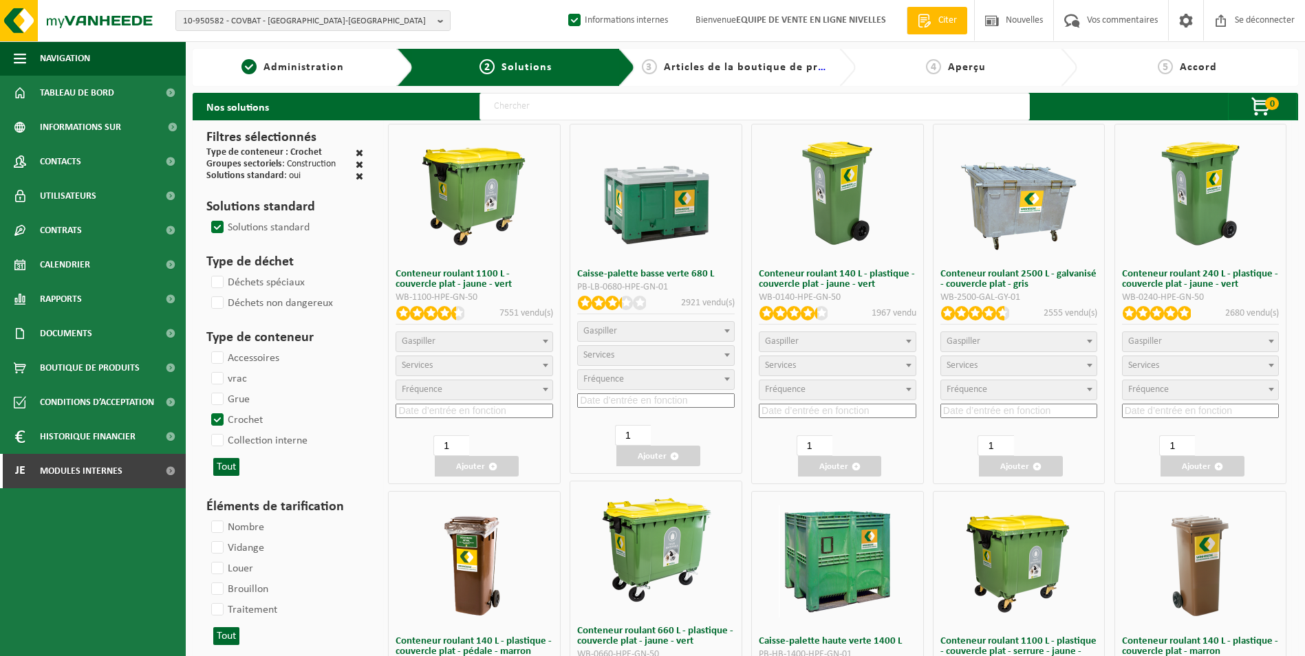
select select
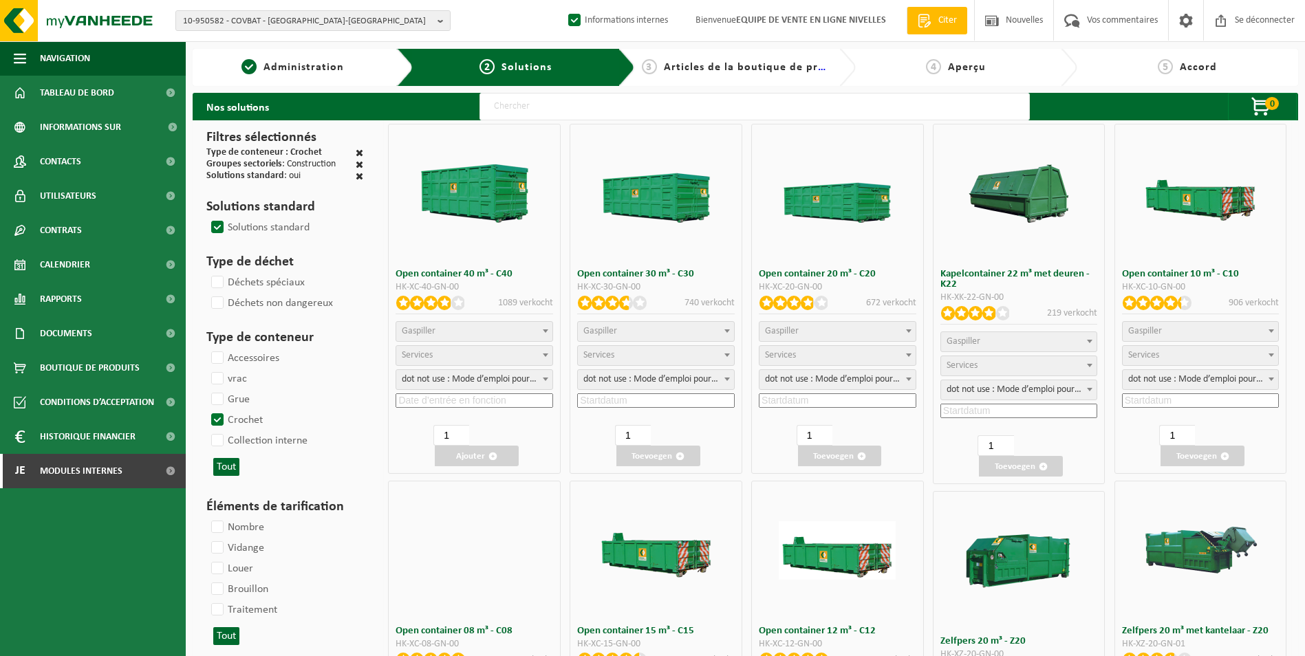
select select
select select "25"
select select
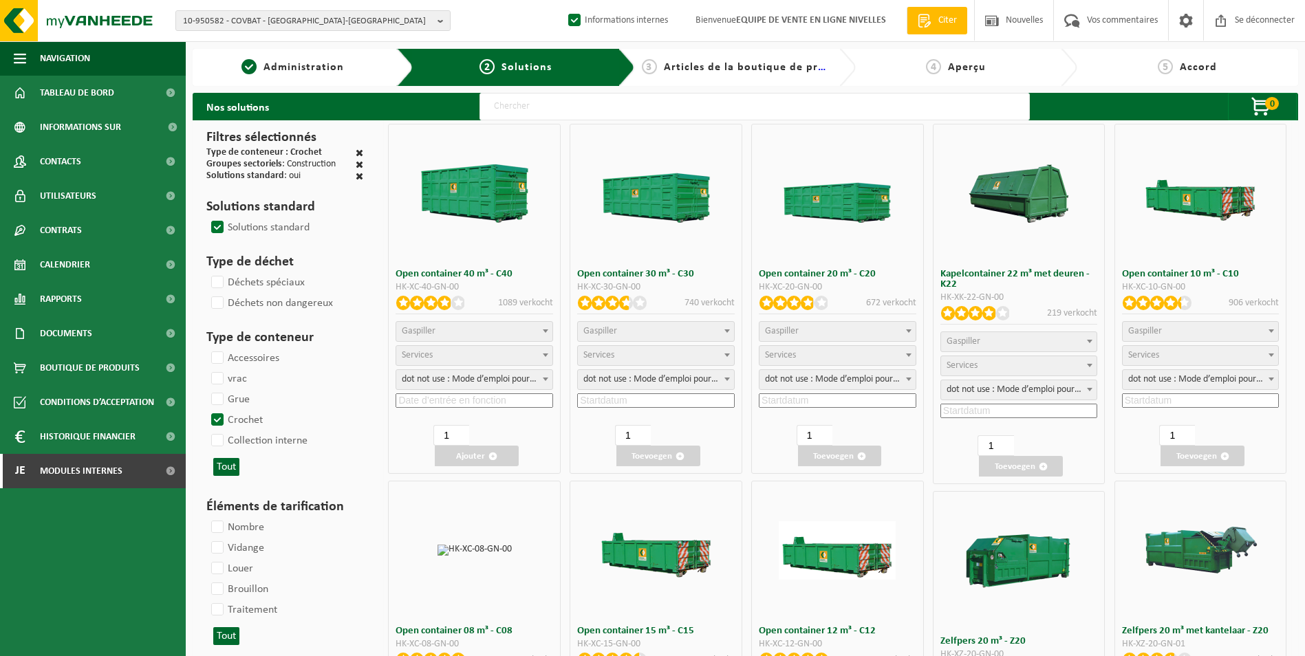
select select
select select "197"
select select "25"
select select "8"
select select
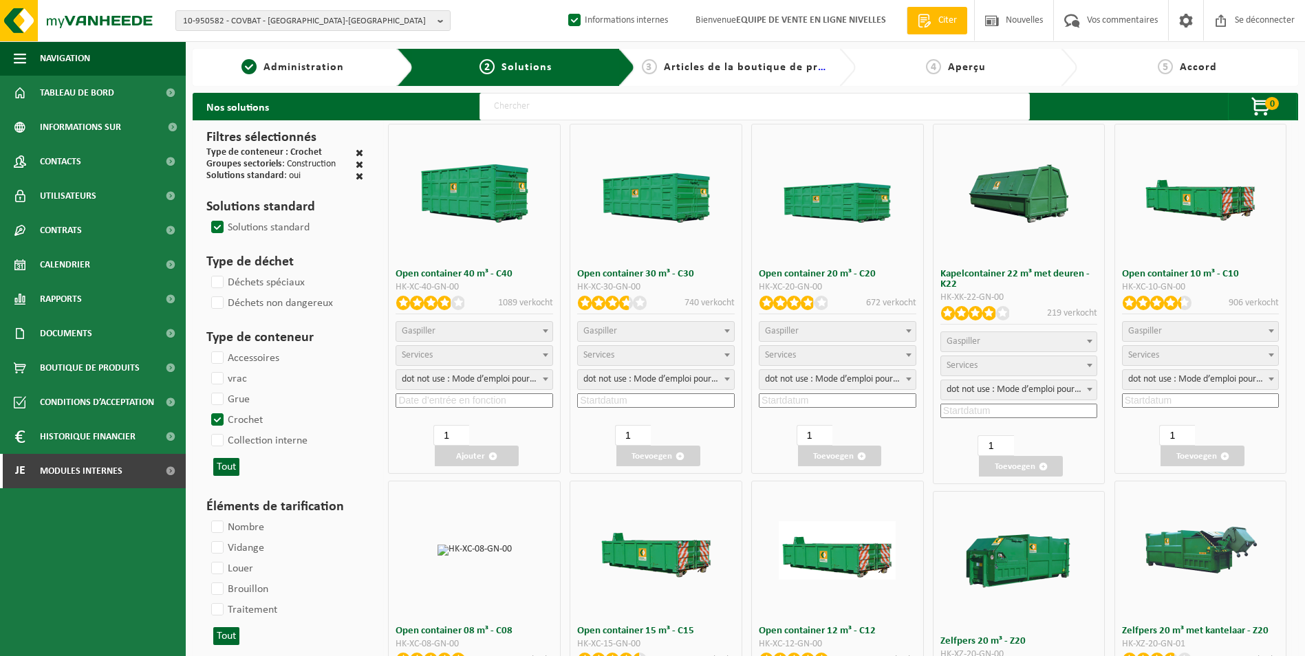
select select "7"
select select
select select "7"
select select
select select "25"
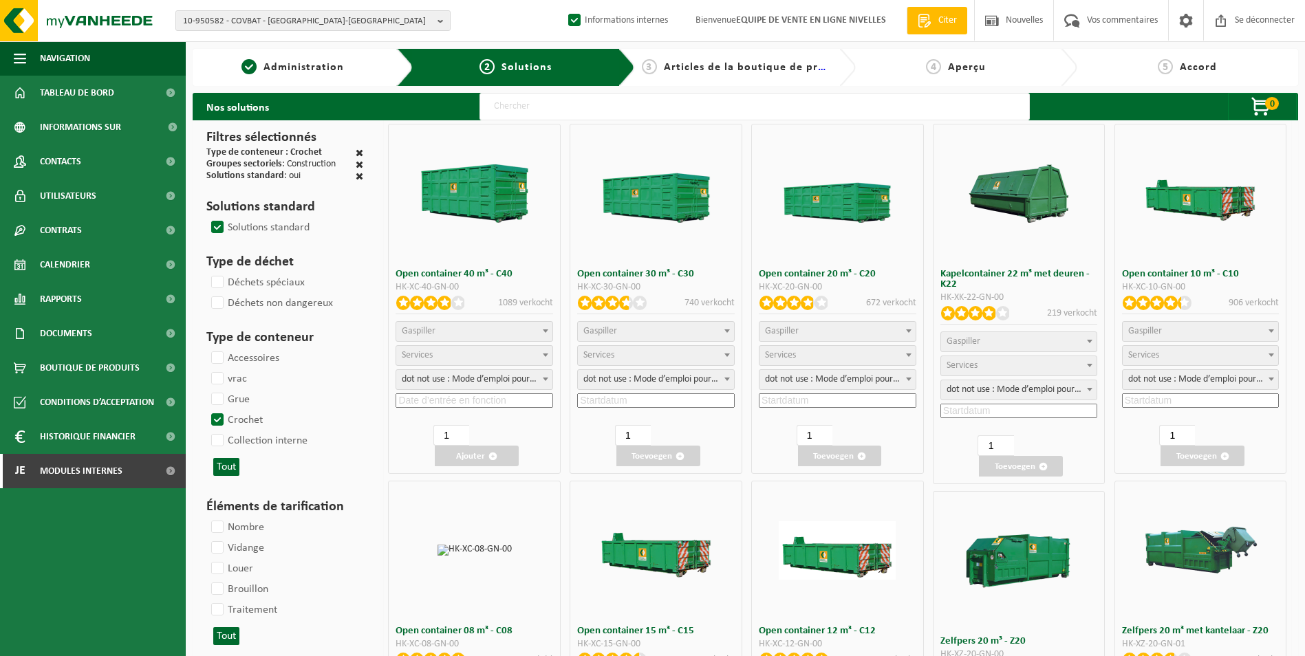
select select "25"
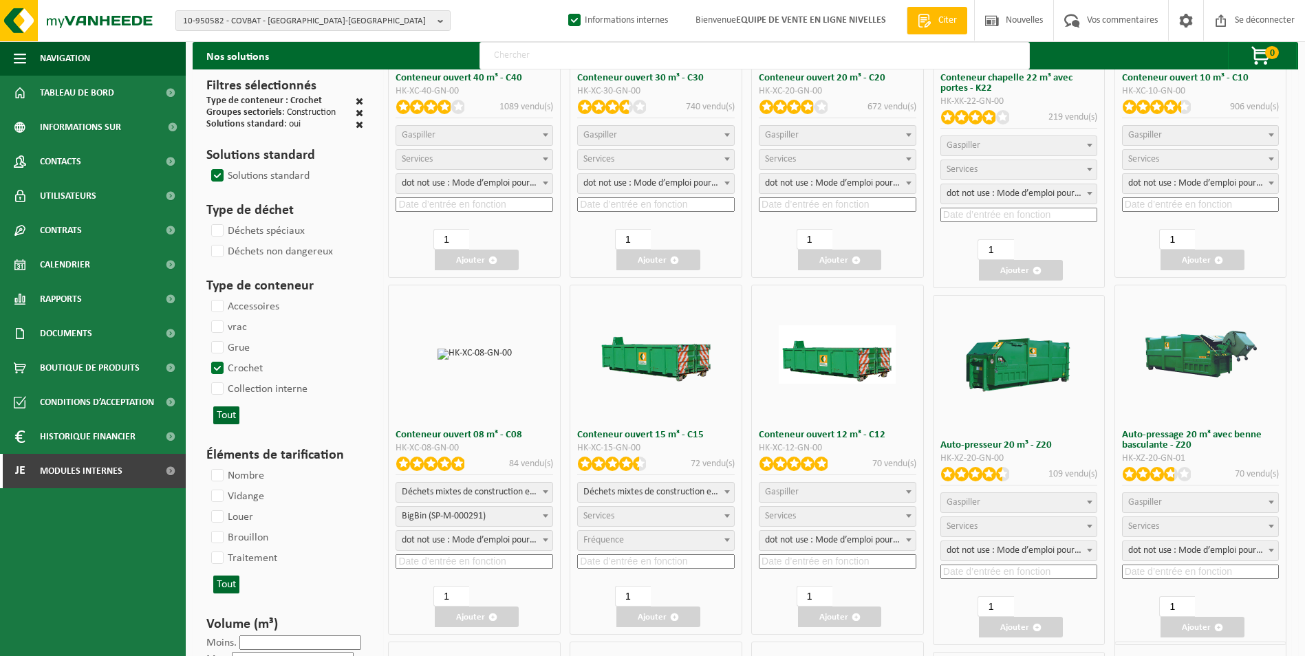
scroll to position [206, 0]
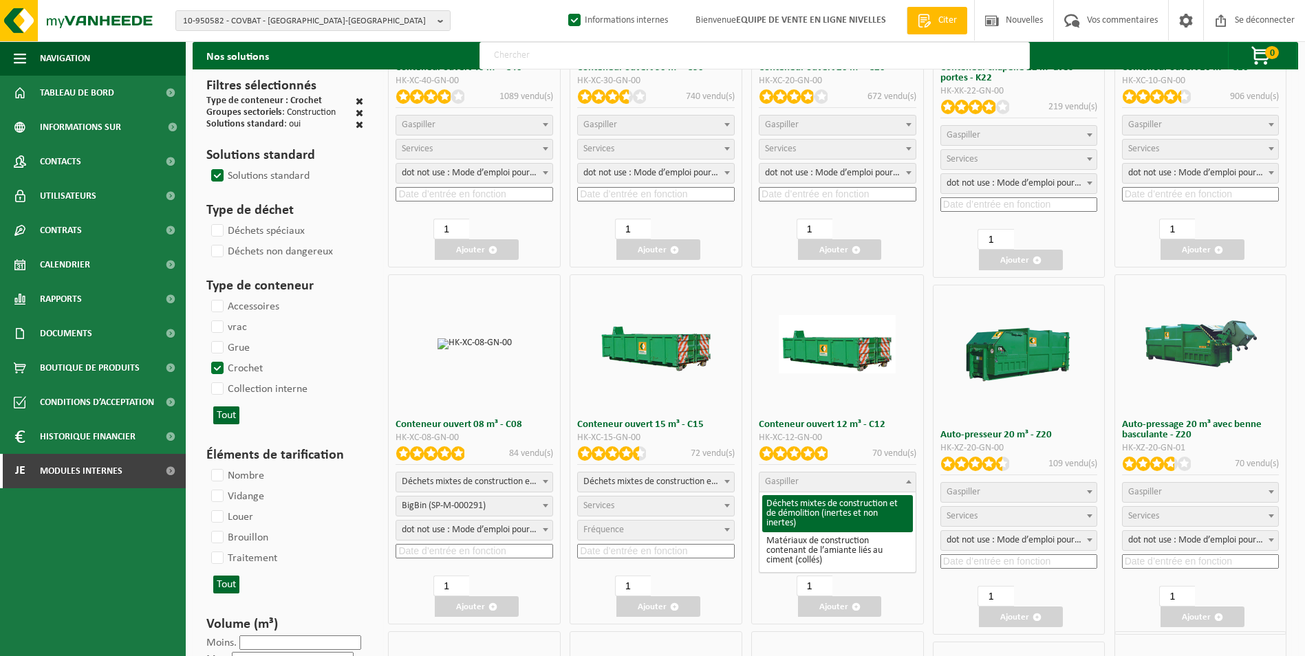
click at [821, 481] on span "Gaspiller" at bounding box center [837, 481] width 156 height 19
select select "31"
select select
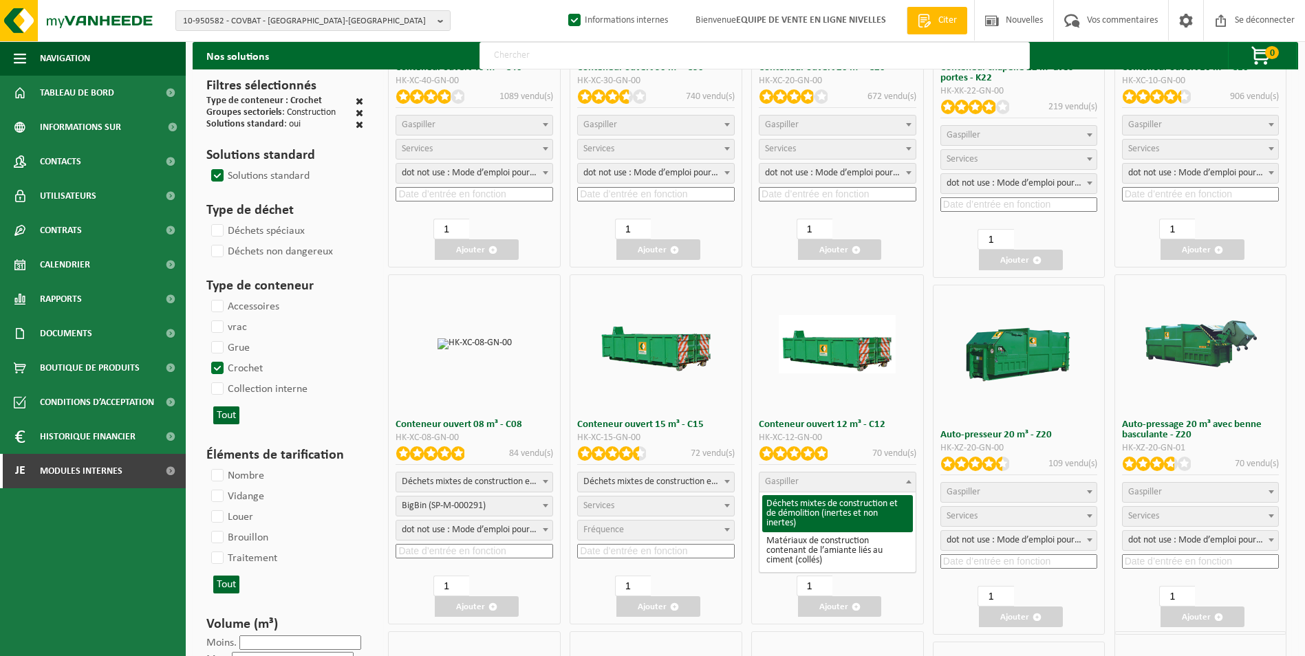
select select
click at [822, 507] on span "Services" at bounding box center [837, 506] width 156 height 19
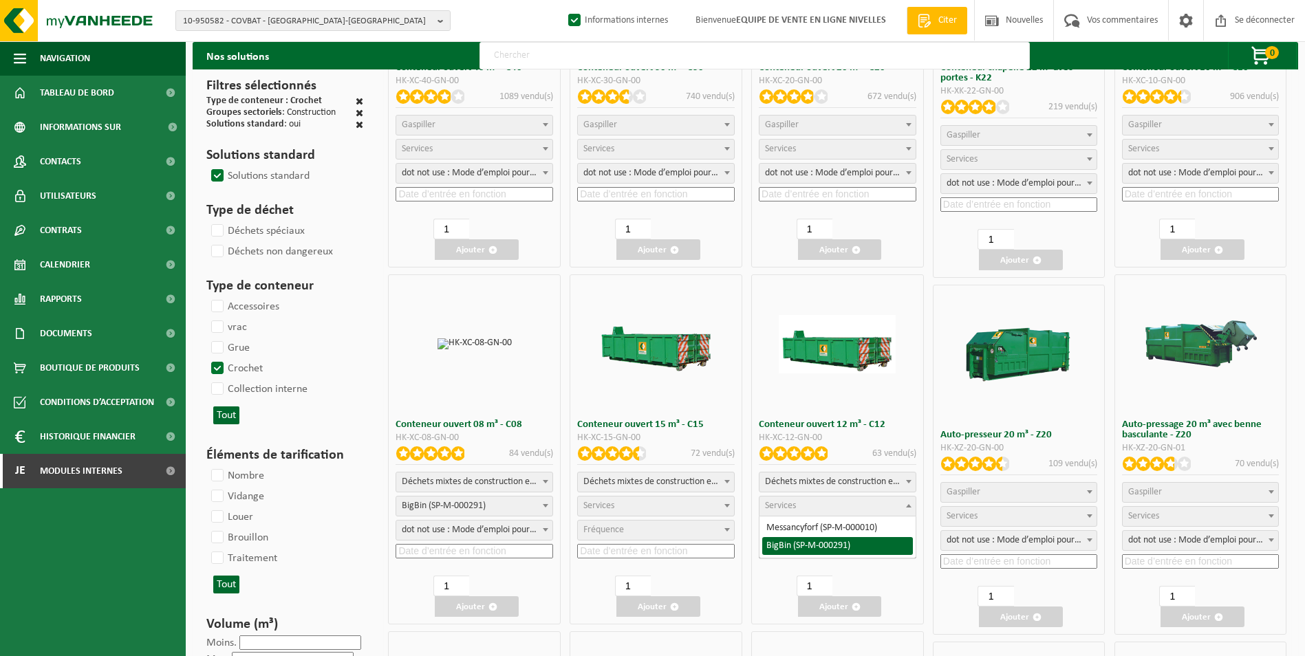
select select "197"
select select "25"
click at [802, 549] on input at bounding box center [837, 551] width 157 height 14
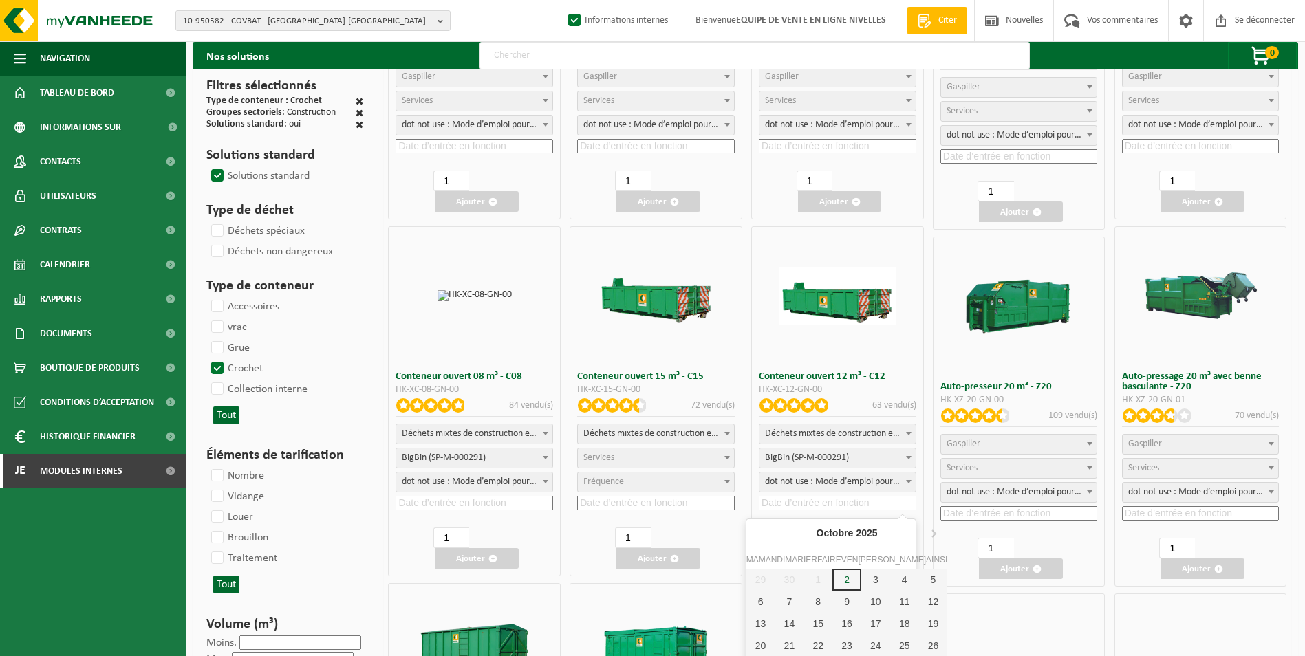
scroll to position [275, 0]
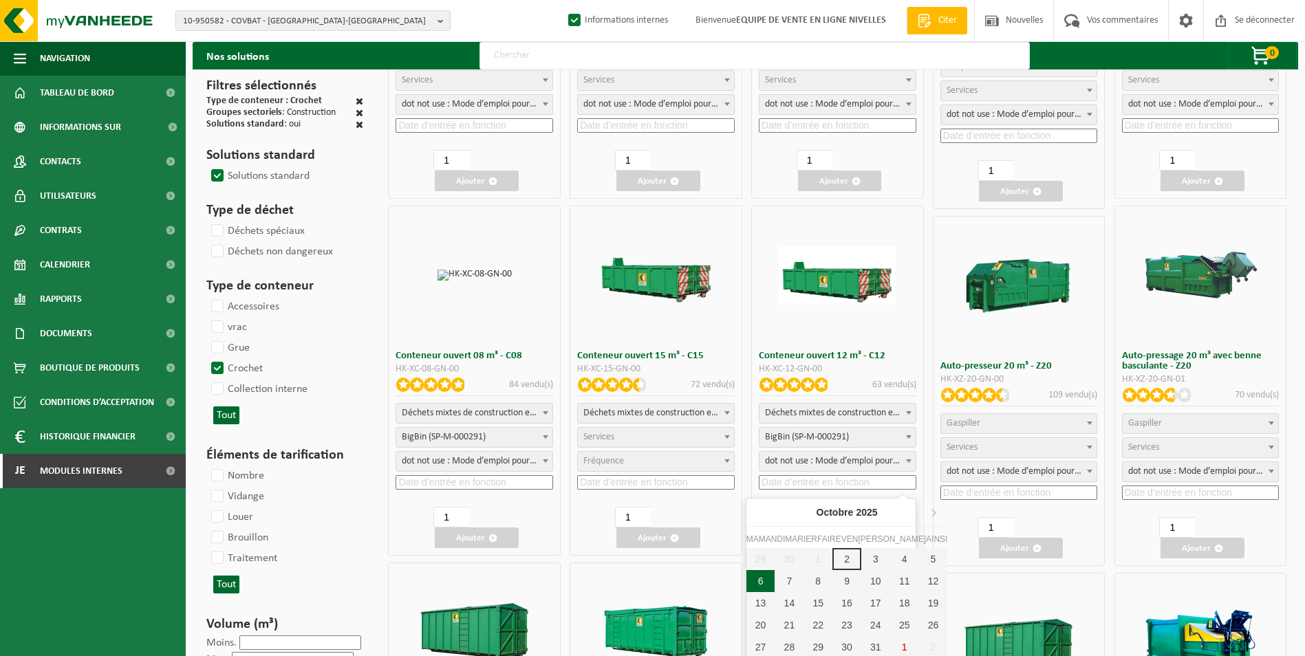
click at [759, 576] on div "6" at bounding box center [760, 581] width 29 height 22
type input "2025-10-06"
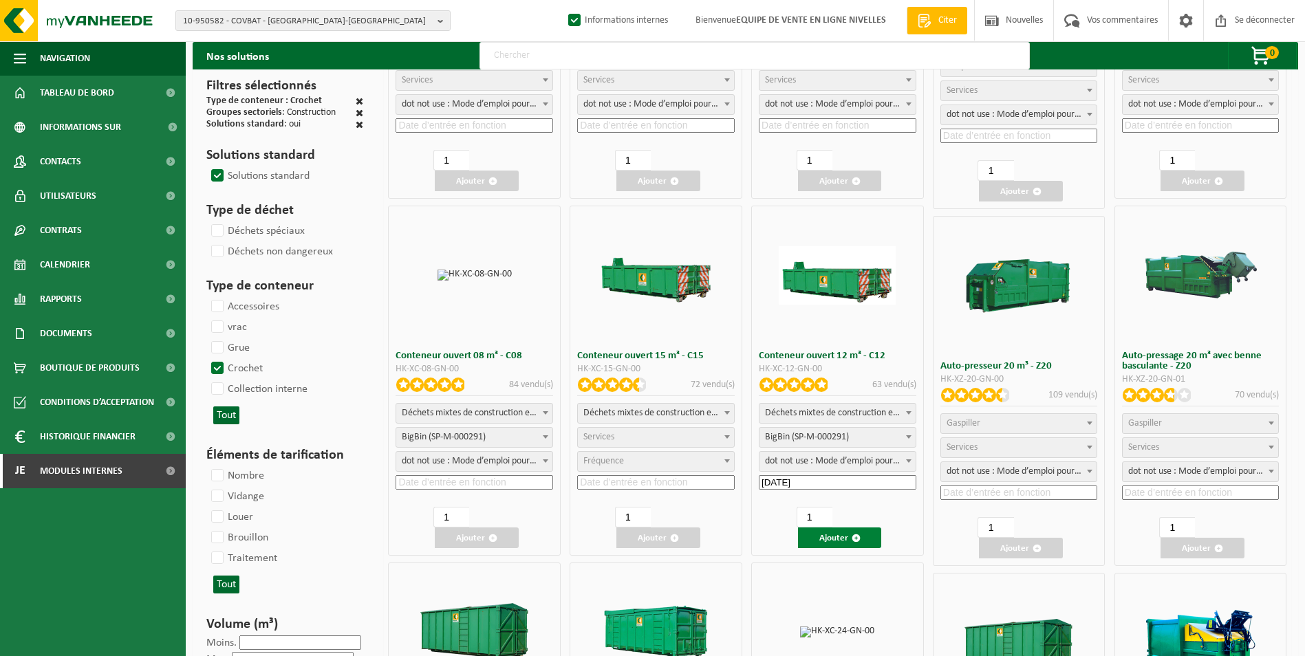
click at [813, 534] on button "Ajouter" at bounding box center [840, 537] width 84 height 21
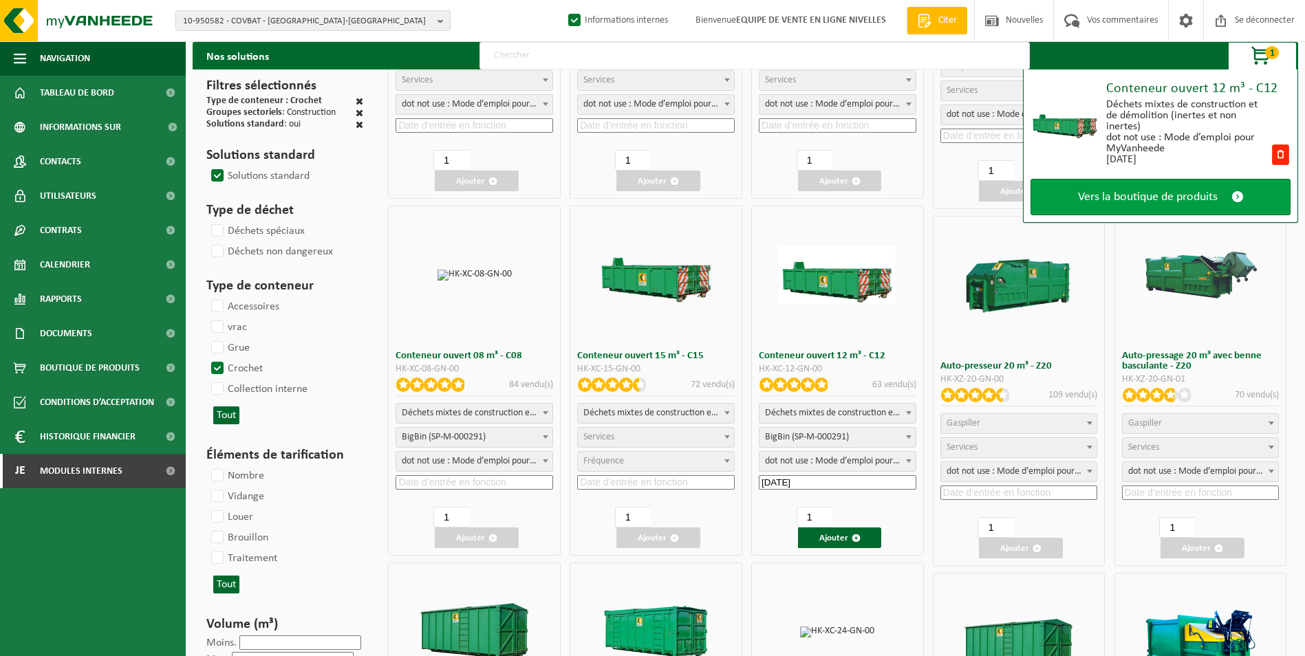
click at [1199, 192] on span "Vers la boutique de produits" at bounding box center [1148, 197] width 140 height 14
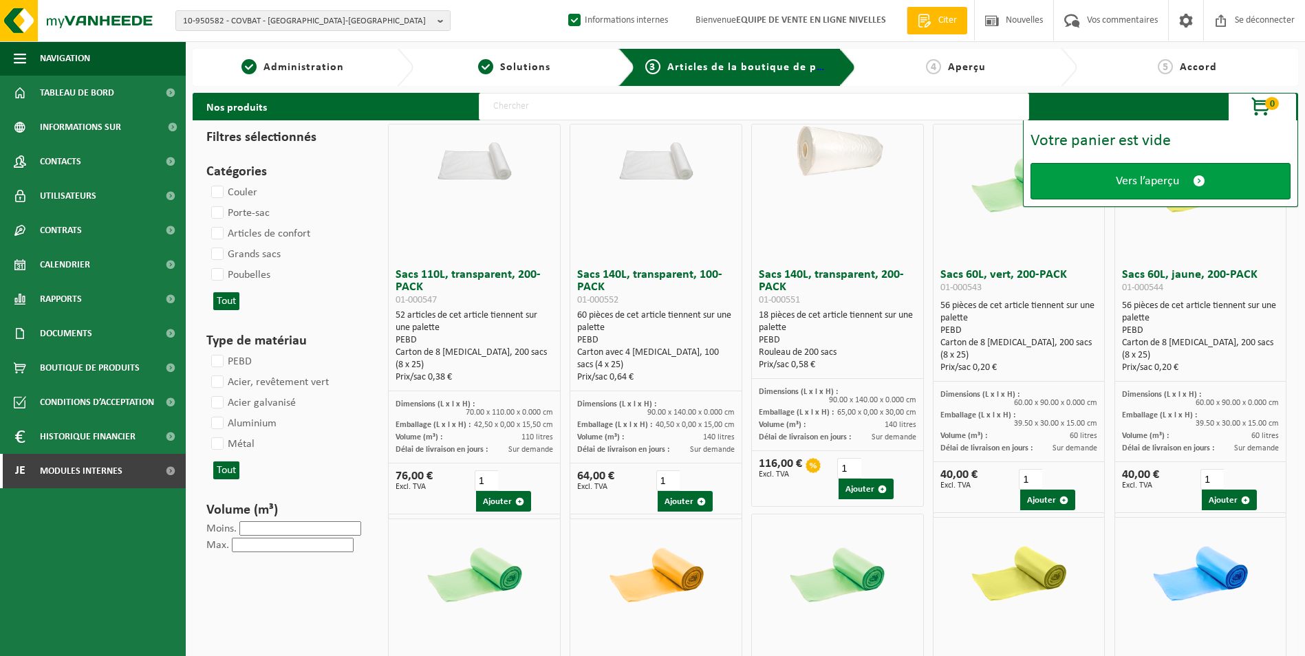
click at [1125, 178] on span "Vers l’aperçu" at bounding box center [1146, 181] width 63 height 14
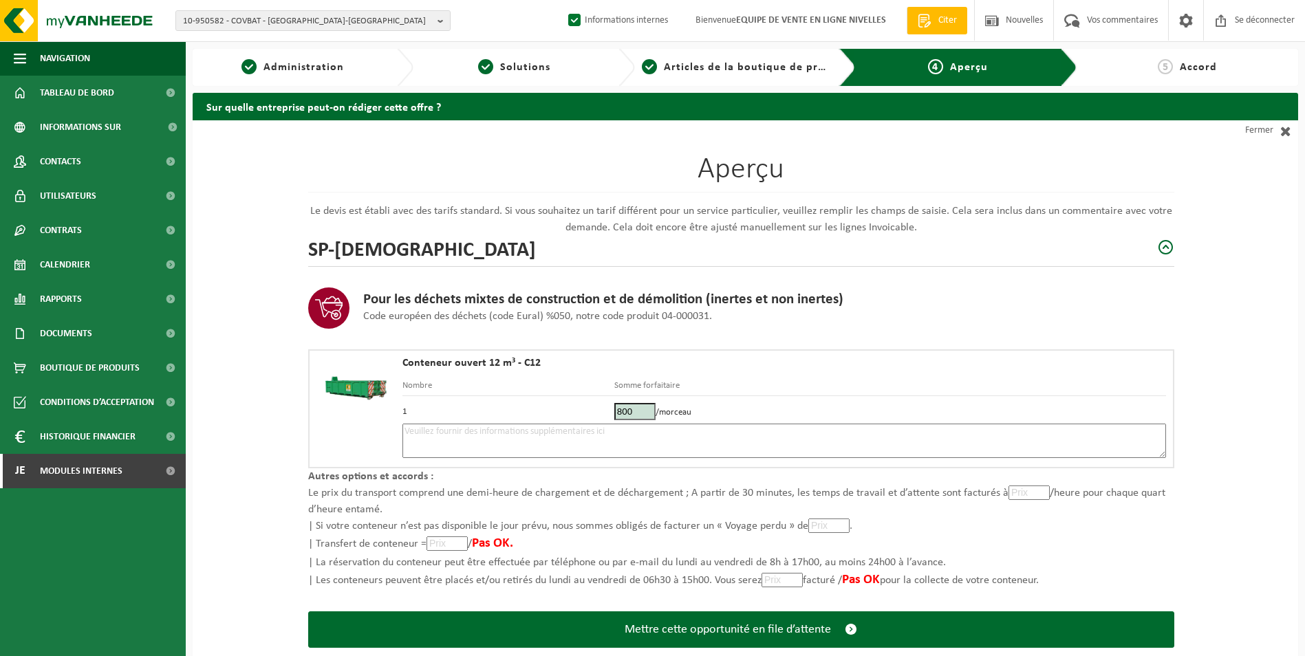
click at [549, 431] on textarea at bounding box center [783, 441] width 763 height 34
click at [515, 431] on textarea at bounding box center [783, 441] width 763 height 34
type textarea "p"
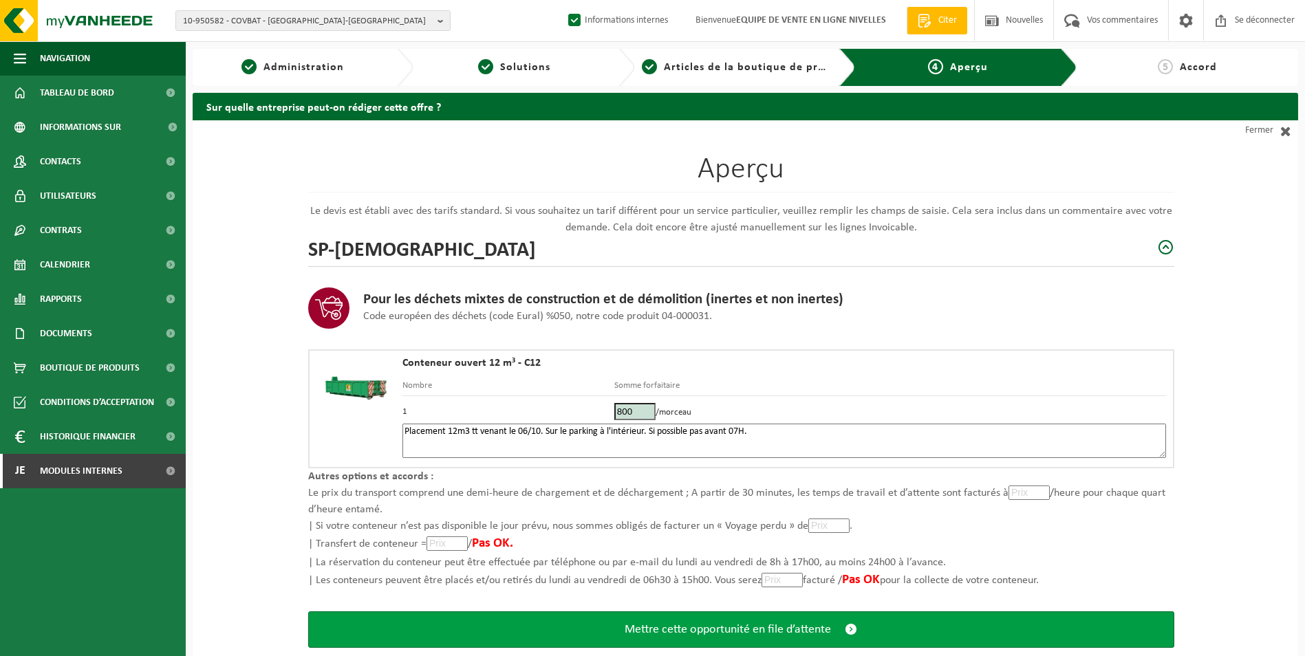
type textarea "Placement 12m3 tt venant le 06/10. Sur le parking à l'intérieur. Si possible pa…"
click at [650, 625] on span "Mettre cette opportunité en file d’attente" at bounding box center [727, 629] width 206 height 14
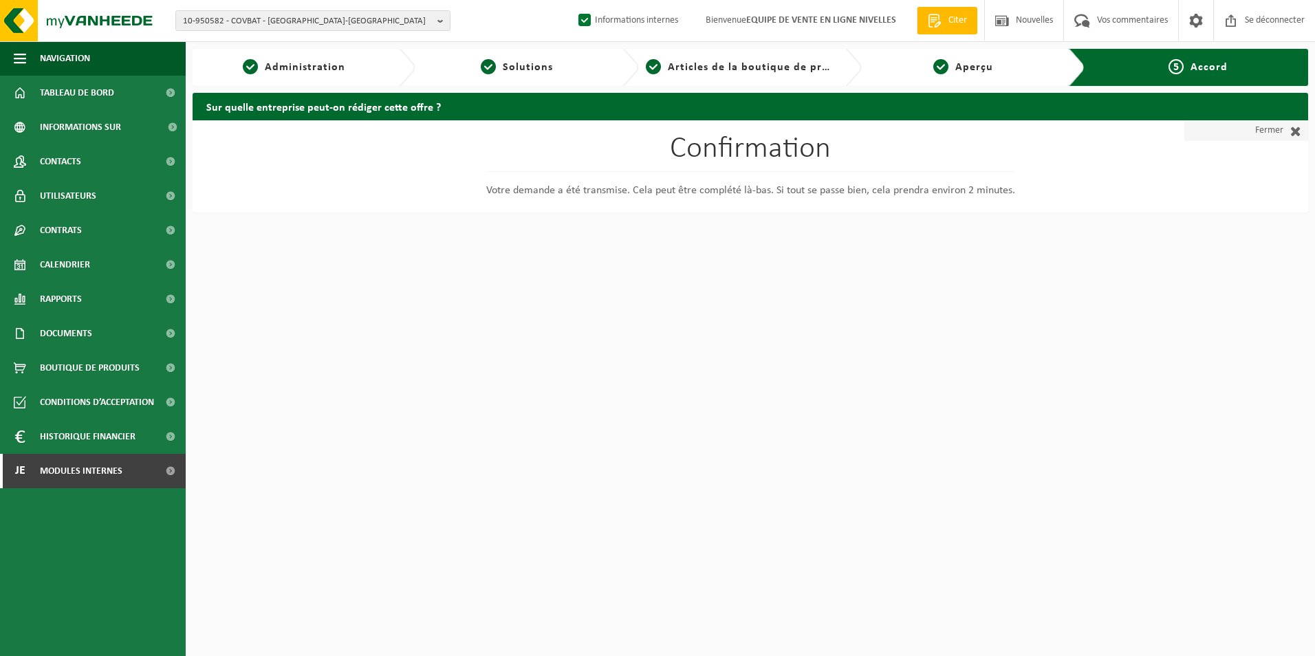
click at [1277, 127] on font "Fermer" at bounding box center [1269, 130] width 28 height 21
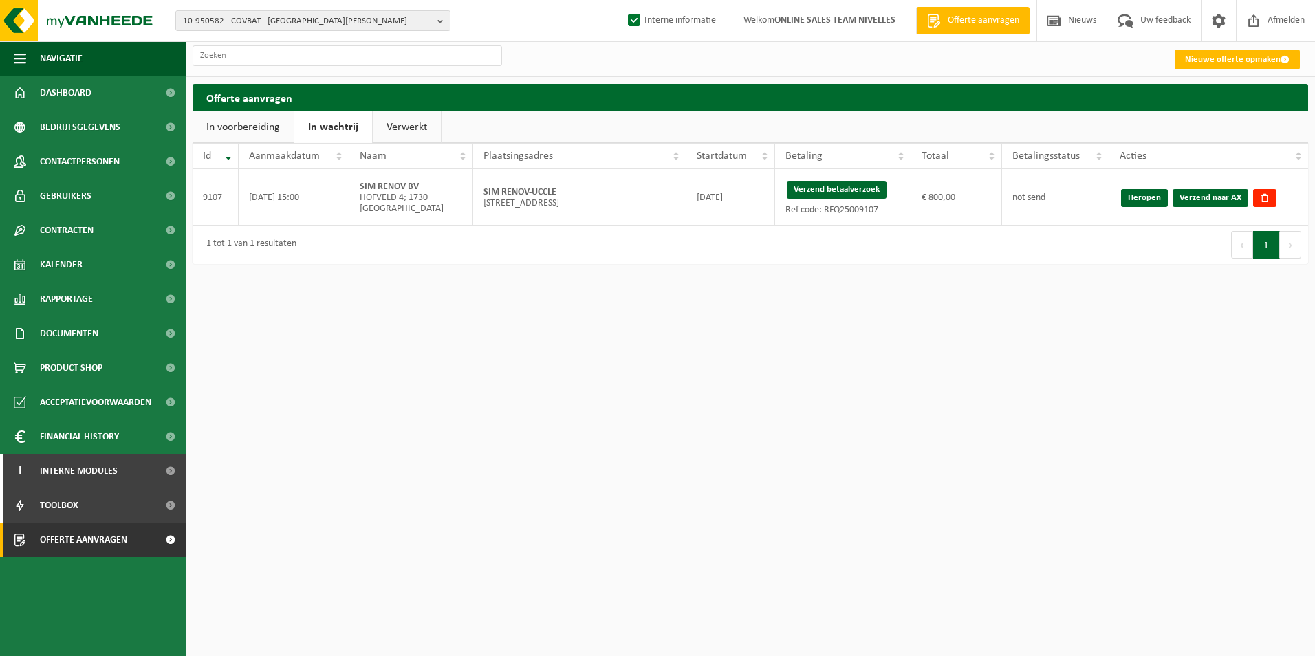
click at [332, 128] on link "In wachtrij" at bounding box center [333, 127] width 78 height 32
click at [818, 188] on button "Verzend betaalverzoek" at bounding box center [837, 190] width 100 height 18
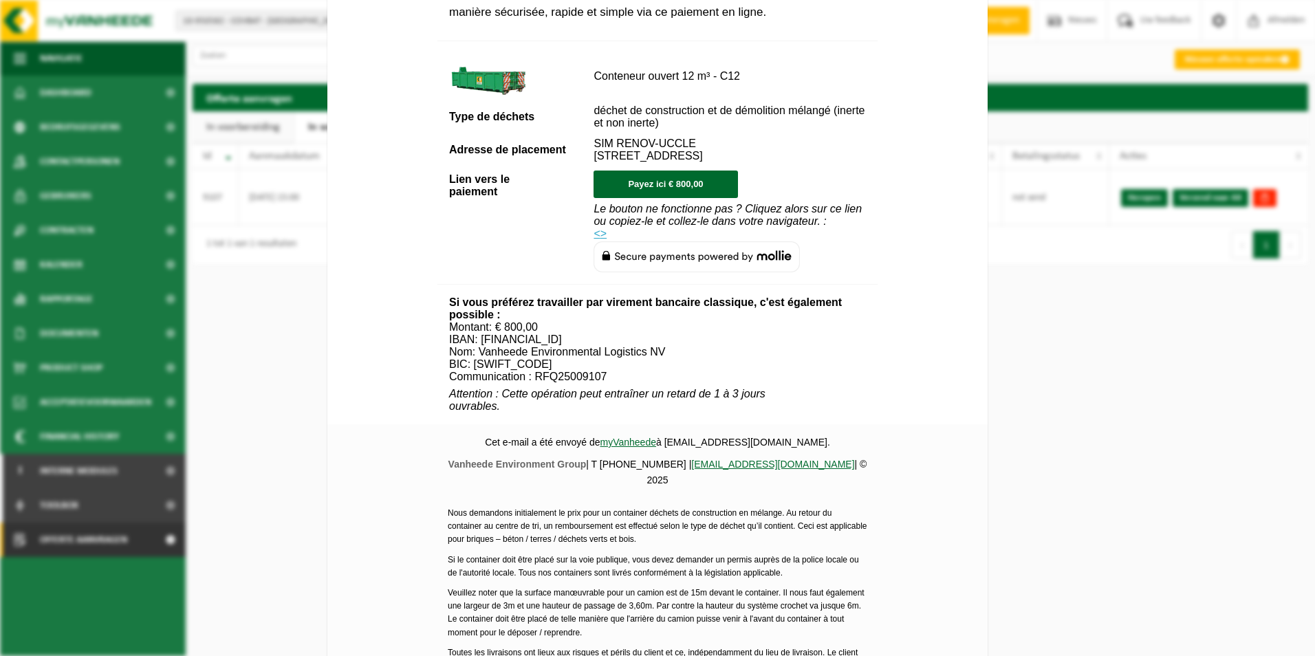
scroll to position [498, 0]
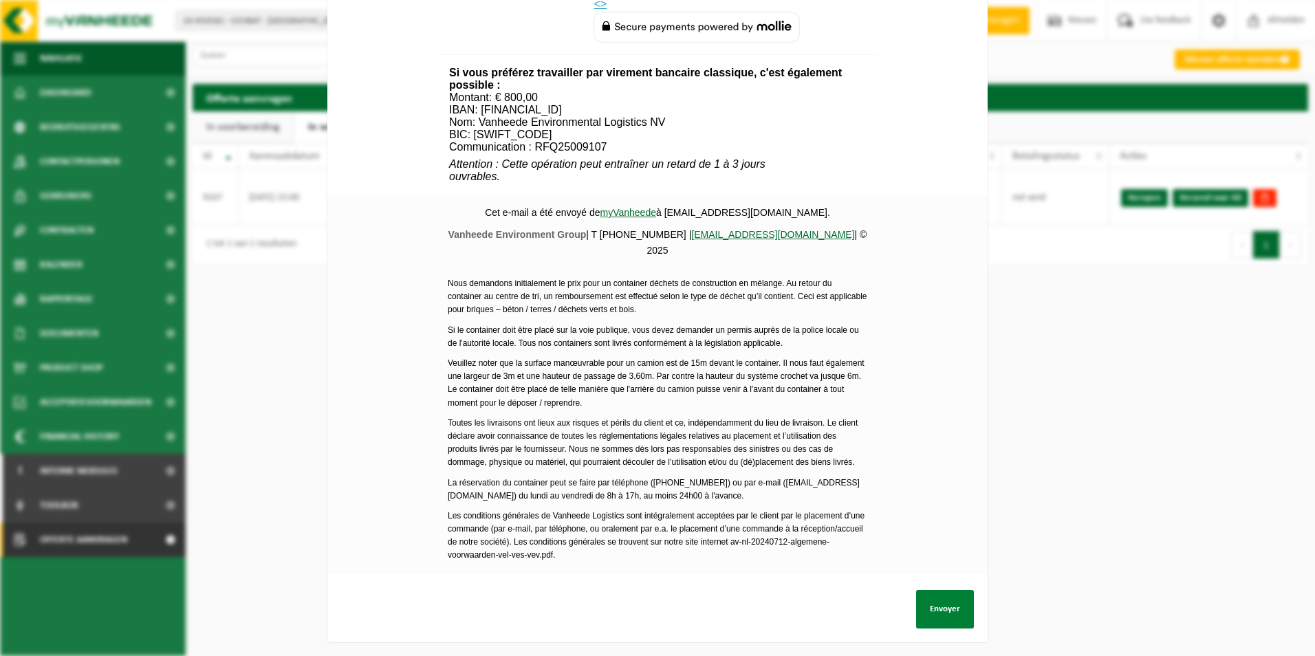
click at [941, 603] on button "Envoyer" at bounding box center [945, 609] width 58 height 39
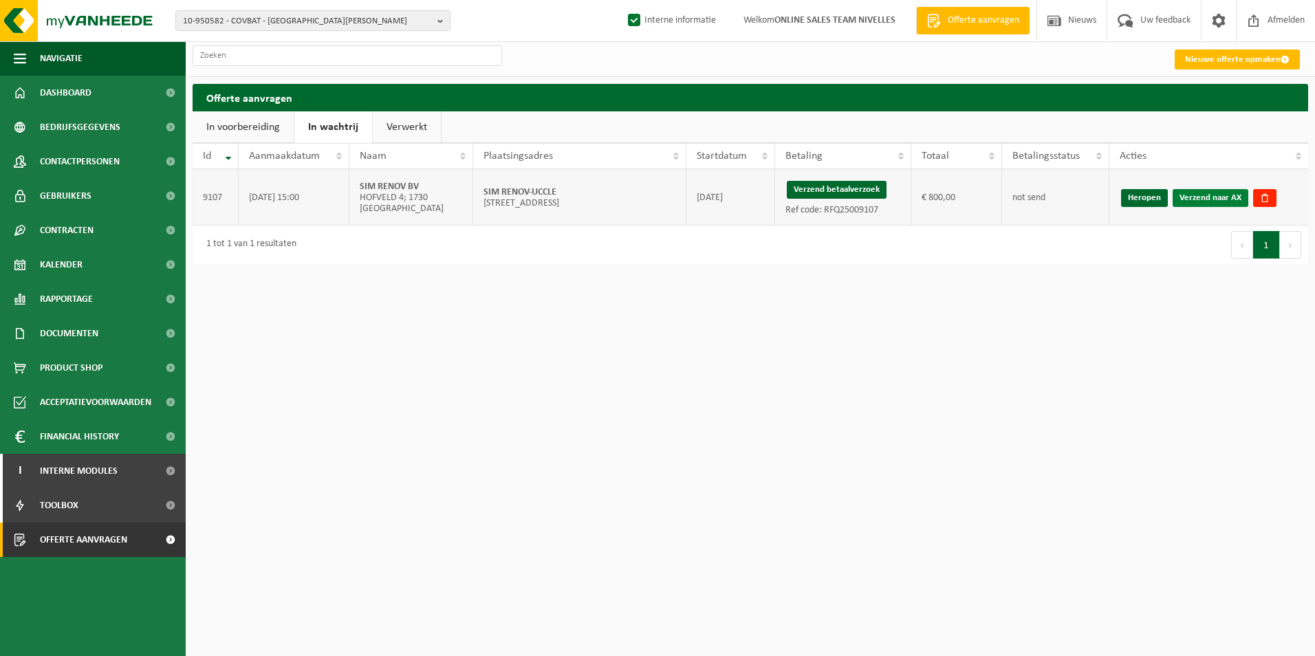
click at [1192, 200] on link "Verzend naar AX" at bounding box center [1211, 198] width 76 height 18
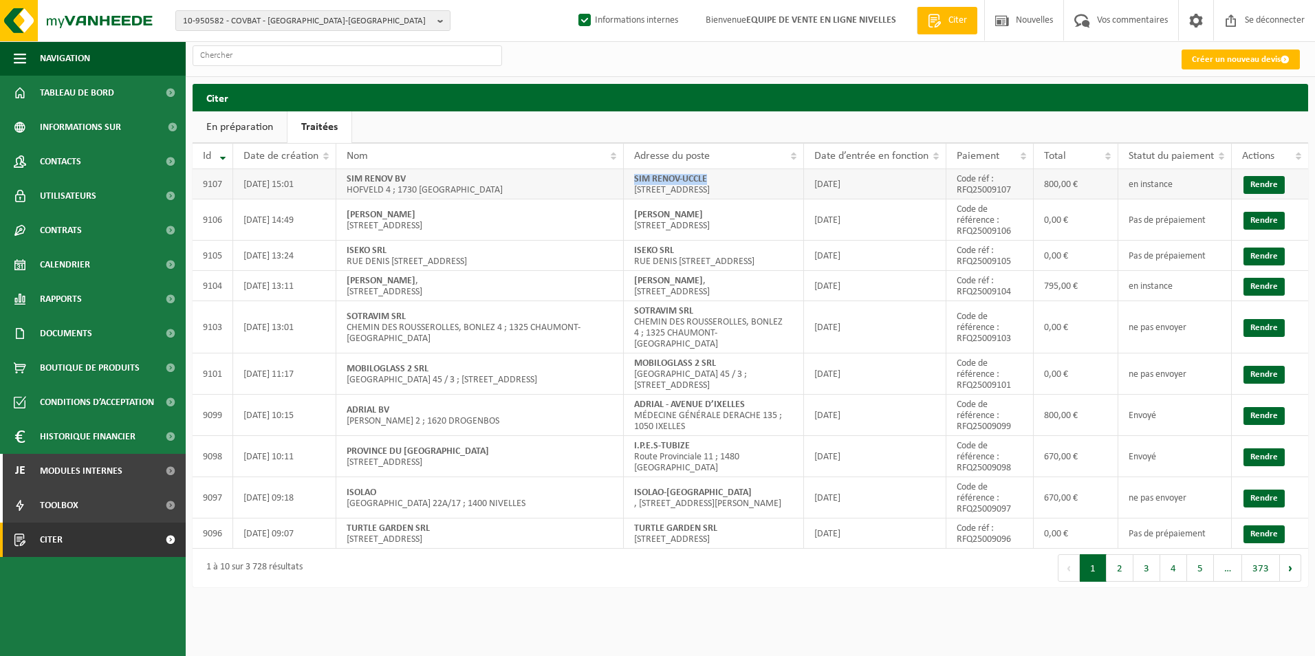
drag, startPoint x: 630, startPoint y: 181, endPoint x: 741, endPoint y: 180, distance: 110.7
click at [741, 180] on td "SIM RENOV-UCCLE [STREET_ADDRESS]" at bounding box center [714, 184] width 180 height 30
copy strong "SIM RENOV-UCCLE"
click at [1247, 189] on link "Rendre" at bounding box center [1263, 185] width 41 height 18
click at [1263, 193] on link "Rendre" at bounding box center [1263, 185] width 41 height 18
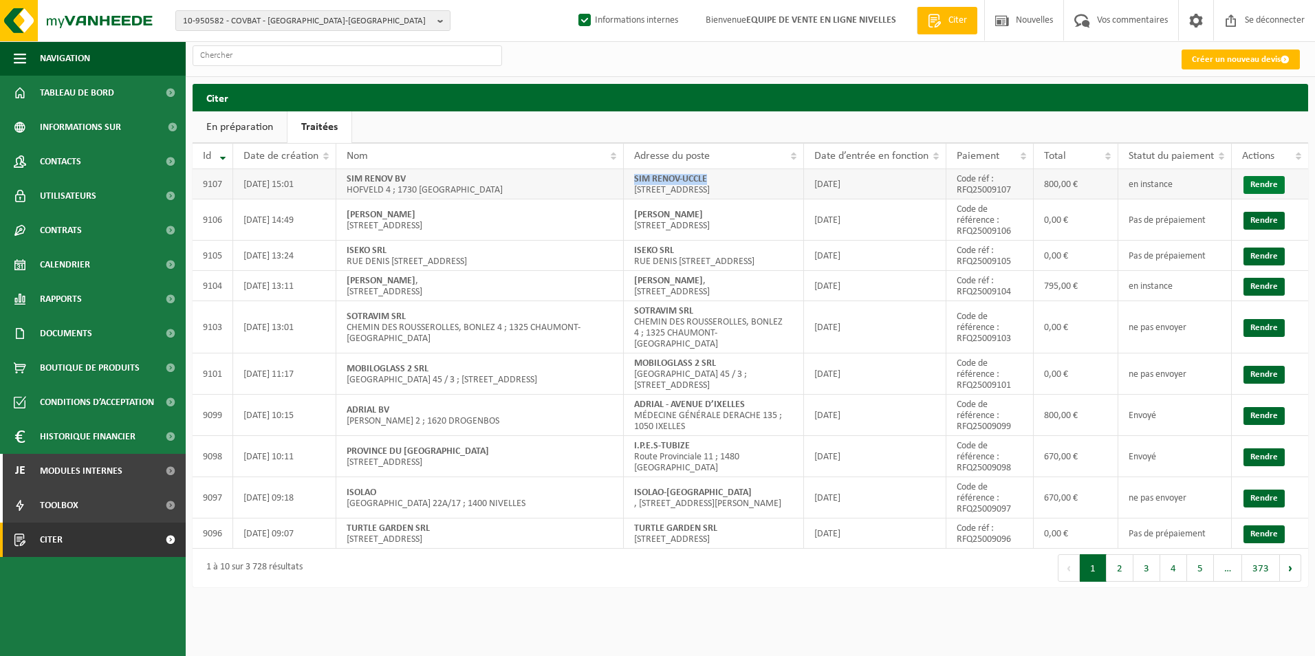
click at [1264, 190] on link "Rendre" at bounding box center [1263, 185] width 41 height 18
click at [1193, 58] on font "Créer un nouveau devis" at bounding box center [1236, 59] width 89 height 9
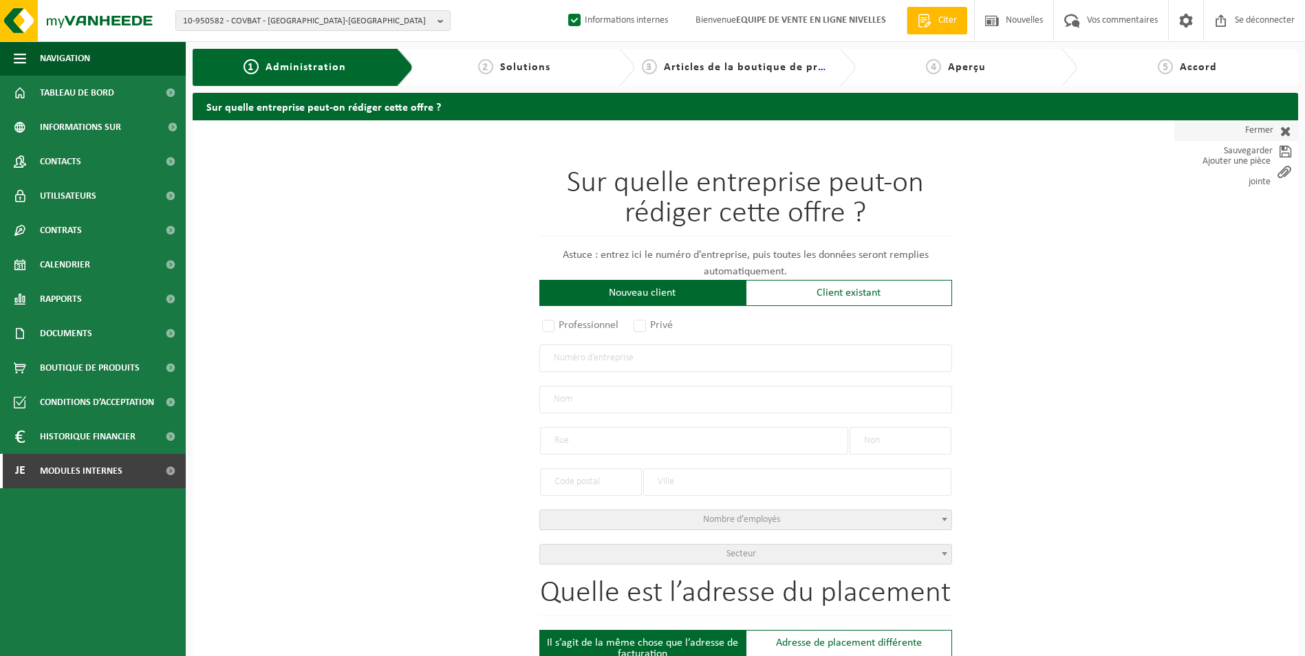
click at [1245, 133] on font "Fermer" at bounding box center [1259, 130] width 28 height 21
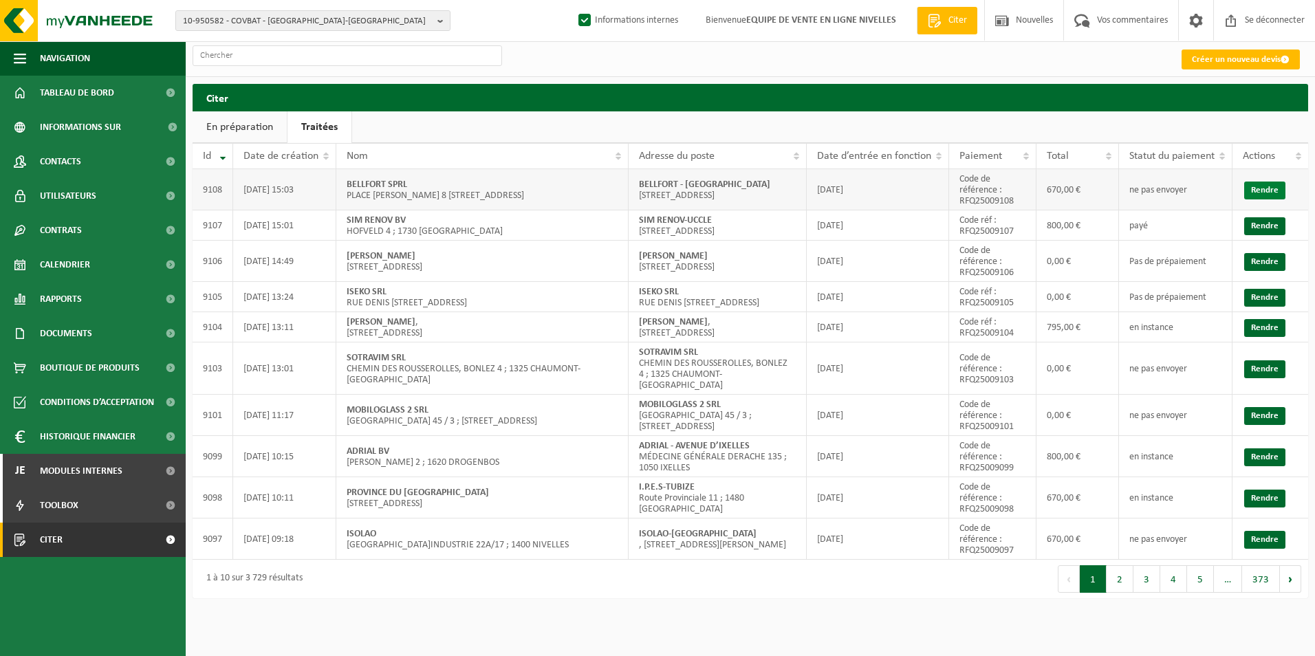
click at [1262, 190] on link "Rendre" at bounding box center [1264, 191] width 41 height 18
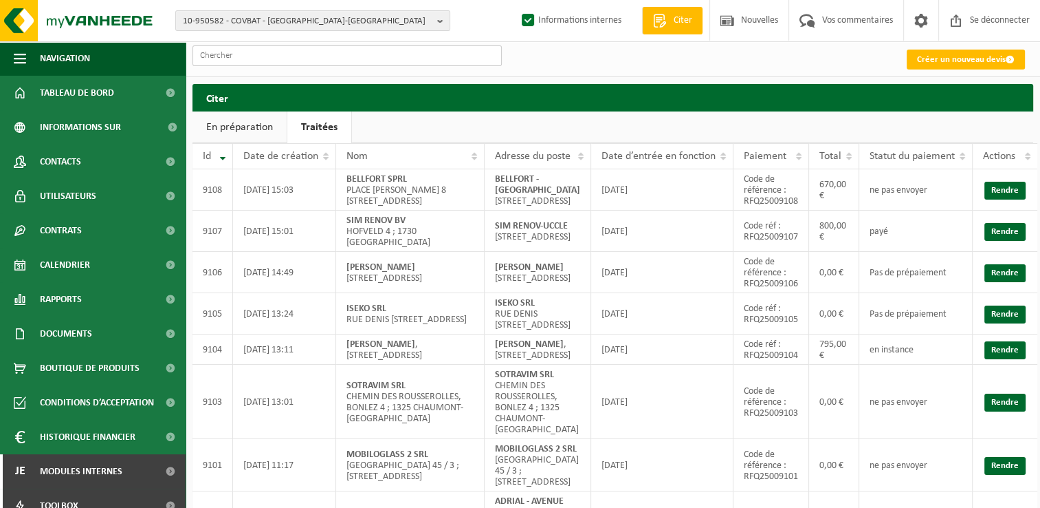
click at [313, 54] on input "text" at bounding box center [347, 55] width 309 height 21
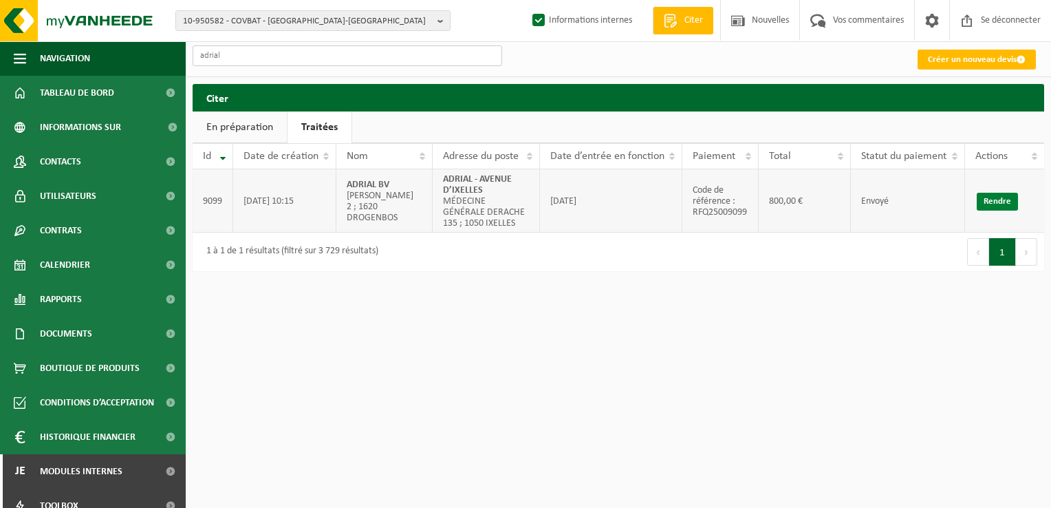
type input "adrial"
click at [990, 201] on link "Rendre" at bounding box center [997, 202] width 41 height 18
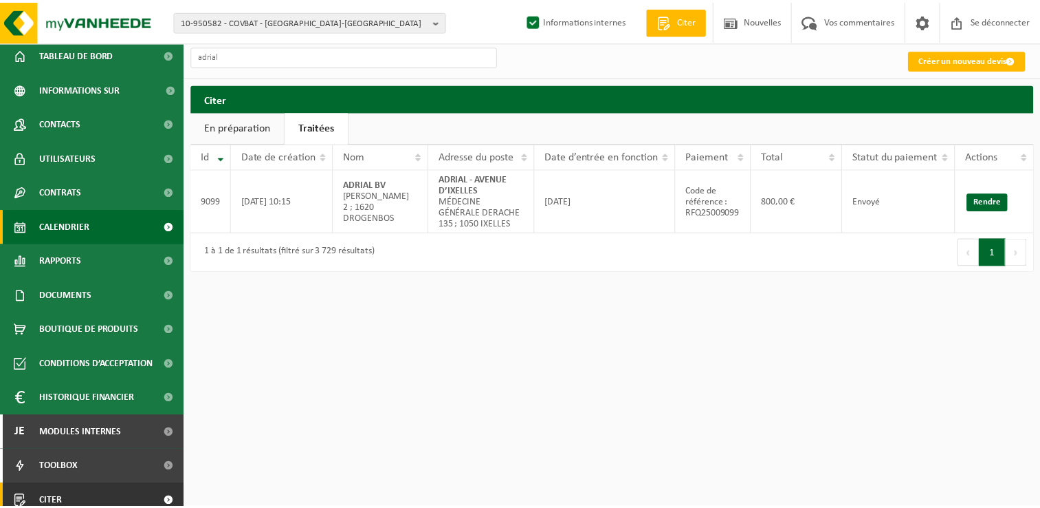
scroll to position [50, 0]
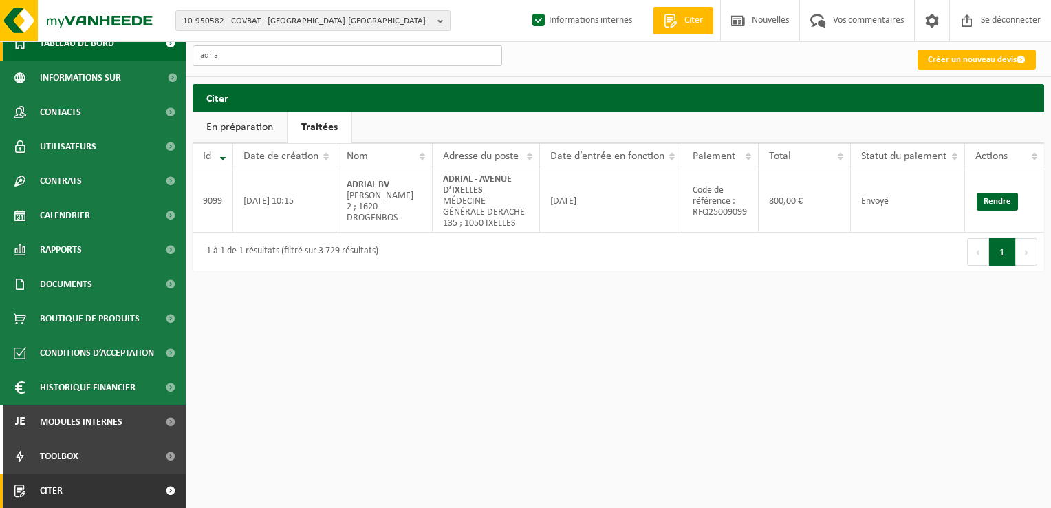
drag, startPoint x: 250, startPoint y: 54, endPoint x: 91, endPoint y: 58, distance: 158.9
click at [99, 58] on div "Navigation Offerte aanvragen Nieuws Uw feedback Afmelden Tableau de bord Inform…" at bounding box center [525, 142] width 1051 height 285
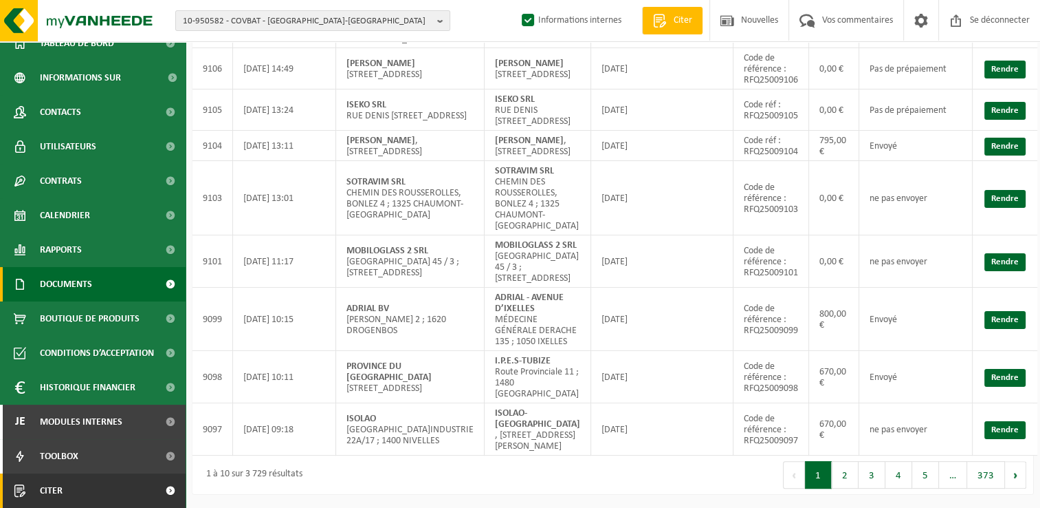
scroll to position [290, 0]
